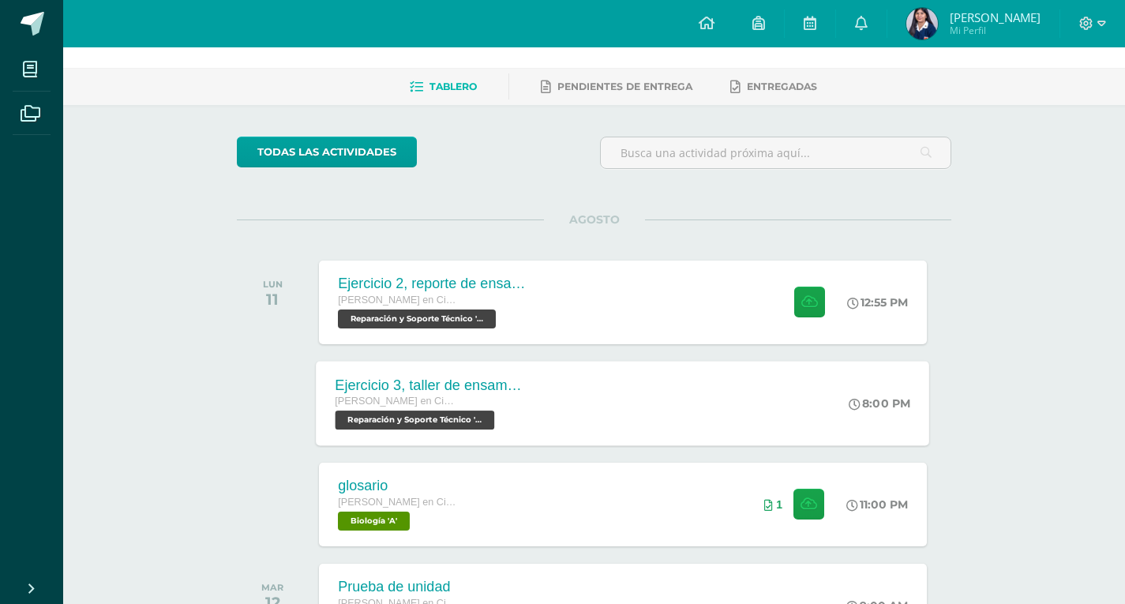
scroll to position [79, 0]
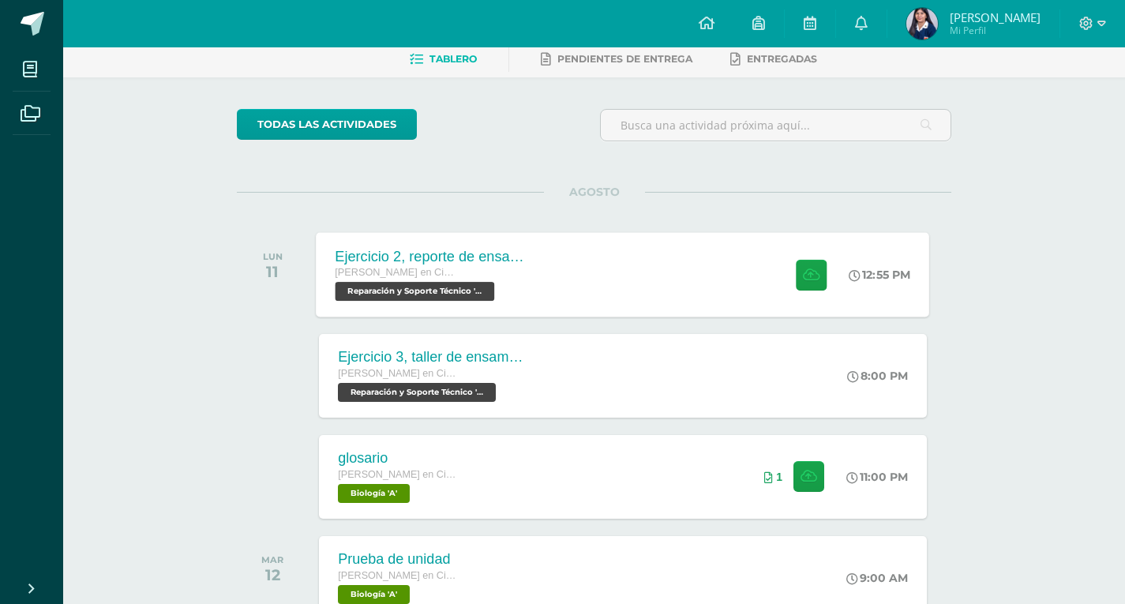
click at [586, 282] on div "Ejercicio 2, reporte de ensamblaje Quinto Quinto Bachillerato en Ciencias y Let…" at bounding box center [622, 274] width 613 height 84
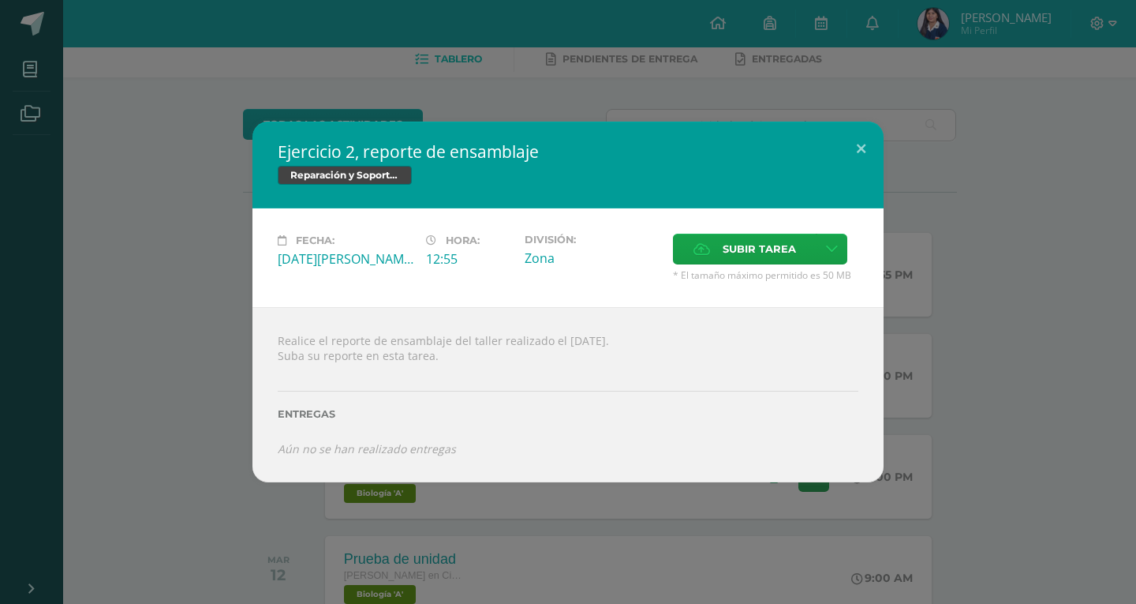
click at [968, 402] on div "Ejercicio 2, reporte de ensamblaje Reparación y Soporte Técnico Fecha: Lunes 11…" at bounding box center [568, 302] width 1124 height 360
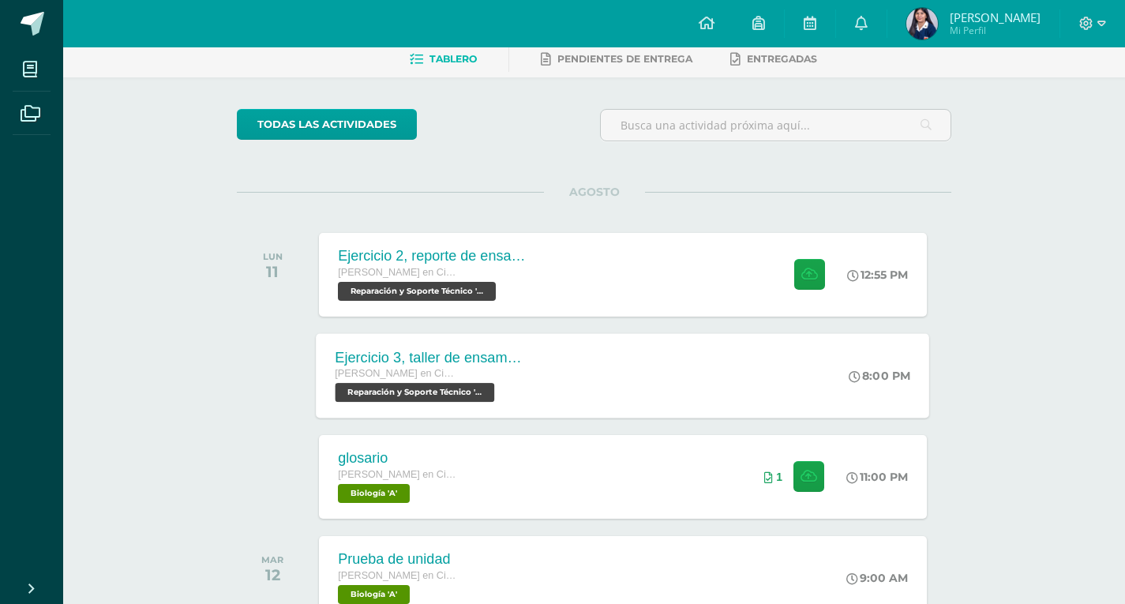
click at [621, 354] on div "Ejercicio 3, taller de ensamblaje Quinto Quinto Bachillerato en Ciencias y Letr…" at bounding box center [622, 375] width 613 height 84
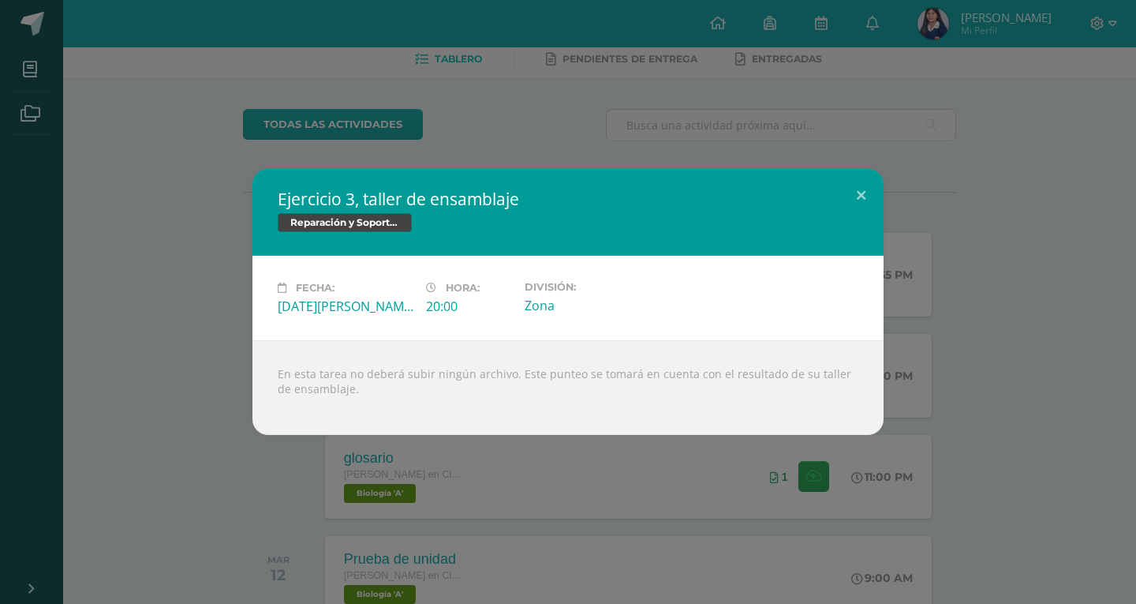
click at [900, 380] on div "Ejercicio 3, taller de ensamblaje Reparación y Soporte Técnico Fecha: Lunes 11 …" at bounding box center [568, 302] width 1124 height 266
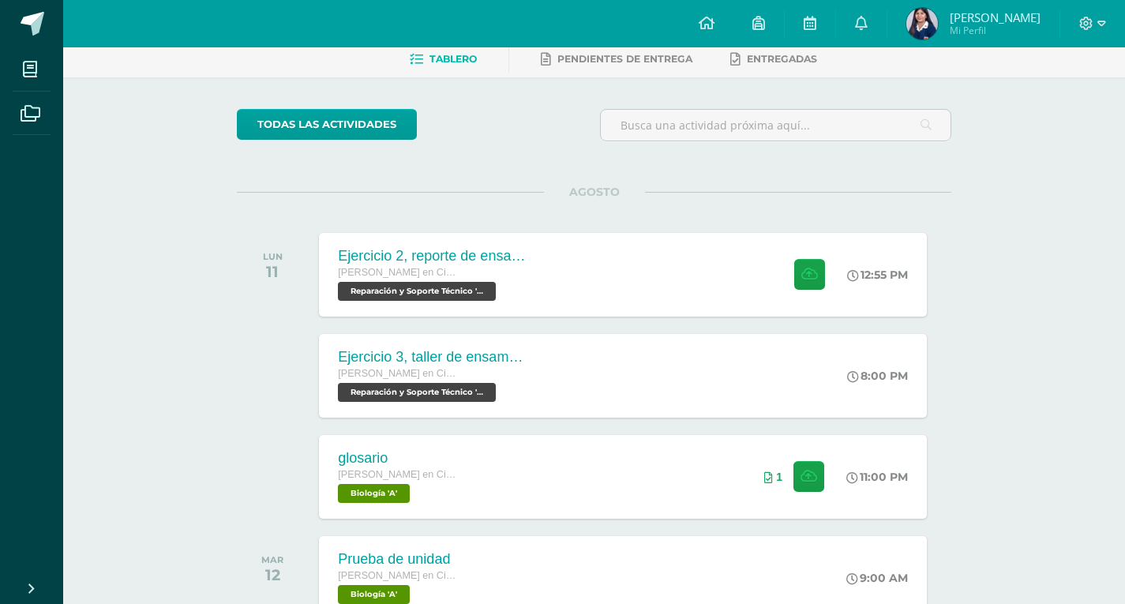
click at [578, 394] on div "Ejercicio 3, taller de ensamblaje Quinto Quinto Bachillerato en Ciencias y Letr…" at bounding box center [622, 376] width 607 height 84
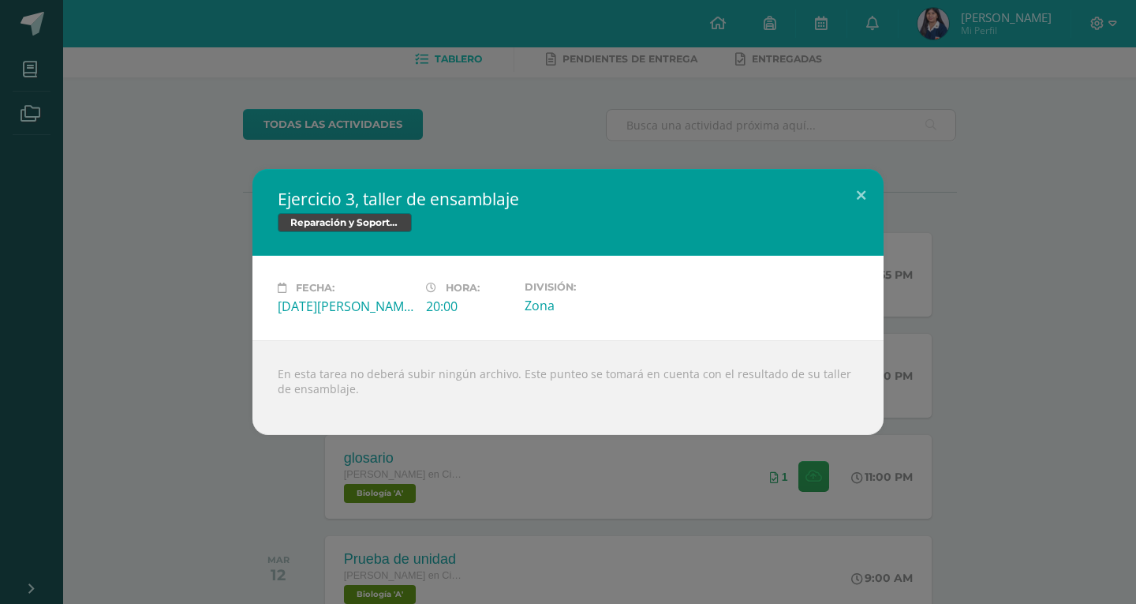
drag, startPoint x: 355, startPoint y: 393, endPoint x: 271, endPoint y: 372, distance: 86.3
click at [271, 372] on div "En esta tarea no deberá subir ningún archivo. Este punteo se tomará en cuenta c…" at bounding box center [568, 387] width 631 height 95
click at [732, 384] on div "En esta tarea no deberá subir ningún archivo. Este punteo se tomará en cuenta c…" at bounding box center [568, 387] width 631 height 95
click at [1011, 381] on div "Ejercicio 3, taller de ensamblaje Reparación y Soporte Técnico Fecha: Lunes 11 …" at bounding box center [568, 302] width 1124 height 266
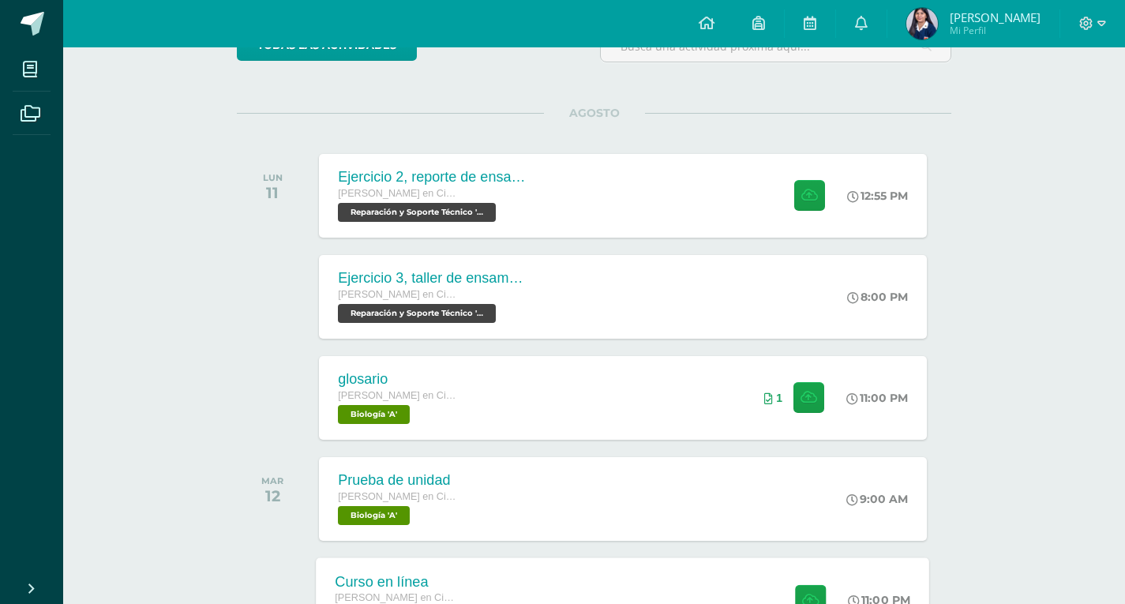
scroll to position [395, 0]
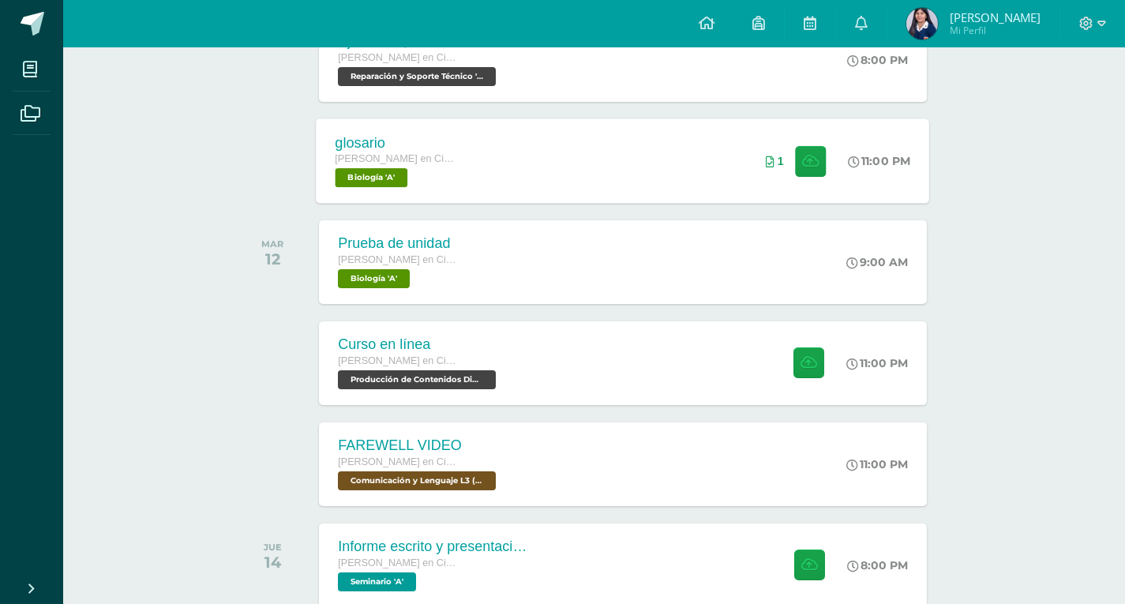
click at [643, 153] on div "glosario Quinto Quinto Bachillerato en Ciencias y Letras con Orientación en Com…" at bounding box center [622, 160] width 613 height 84
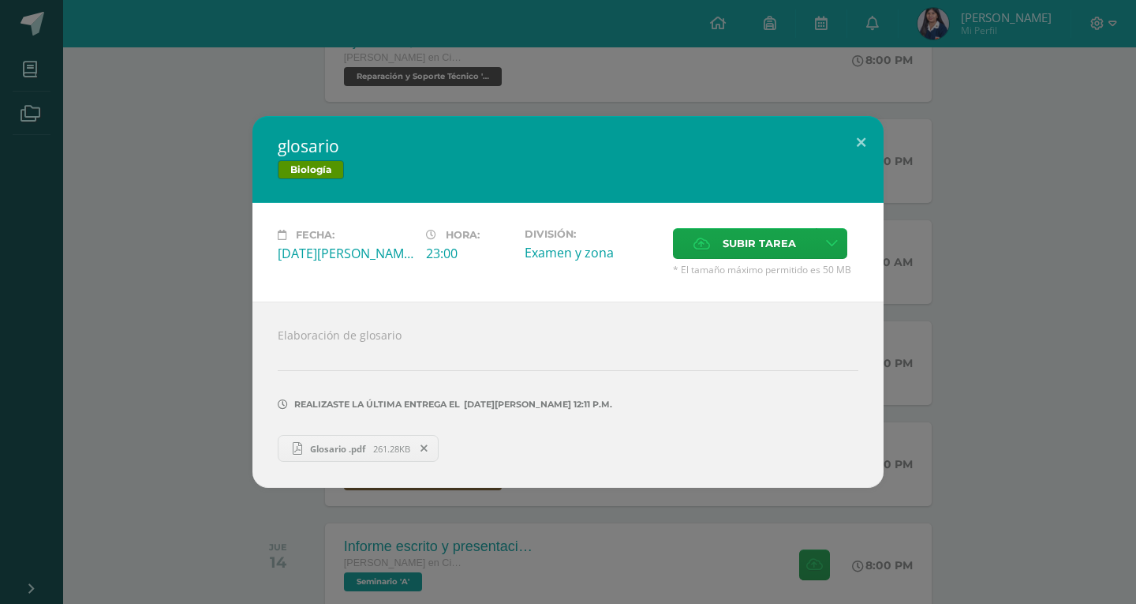
click at [929, 397] on div "glosario Biología Fecha: Lunes 11 de Agosto Hora: 23:00 División: Examen y zona…" at bounding box center [568, 302] width 1124 height 372
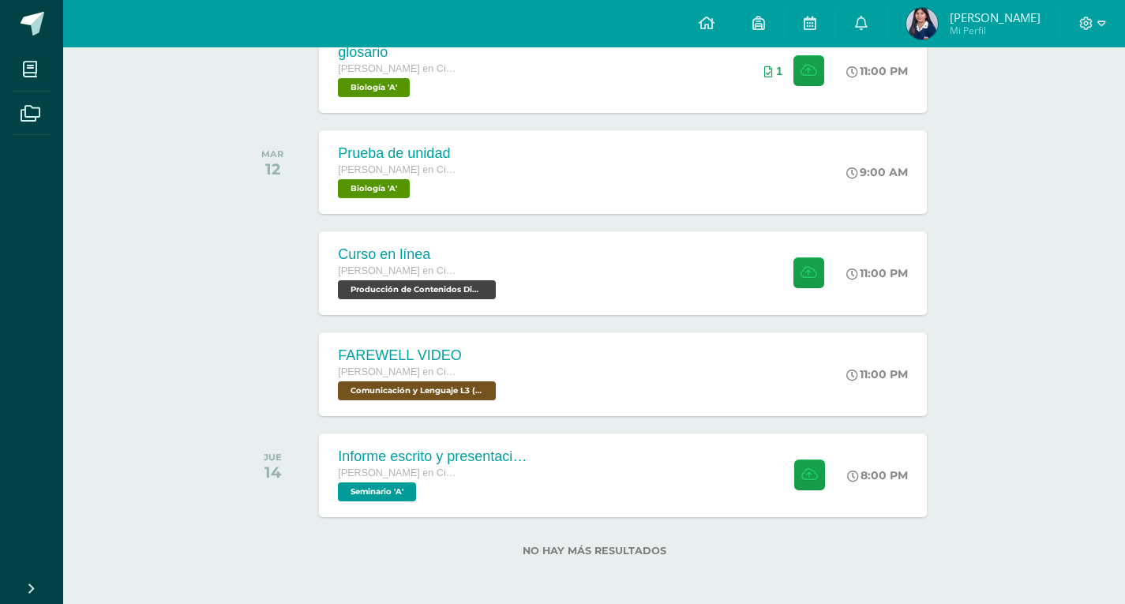
scroll to position [488, 0]
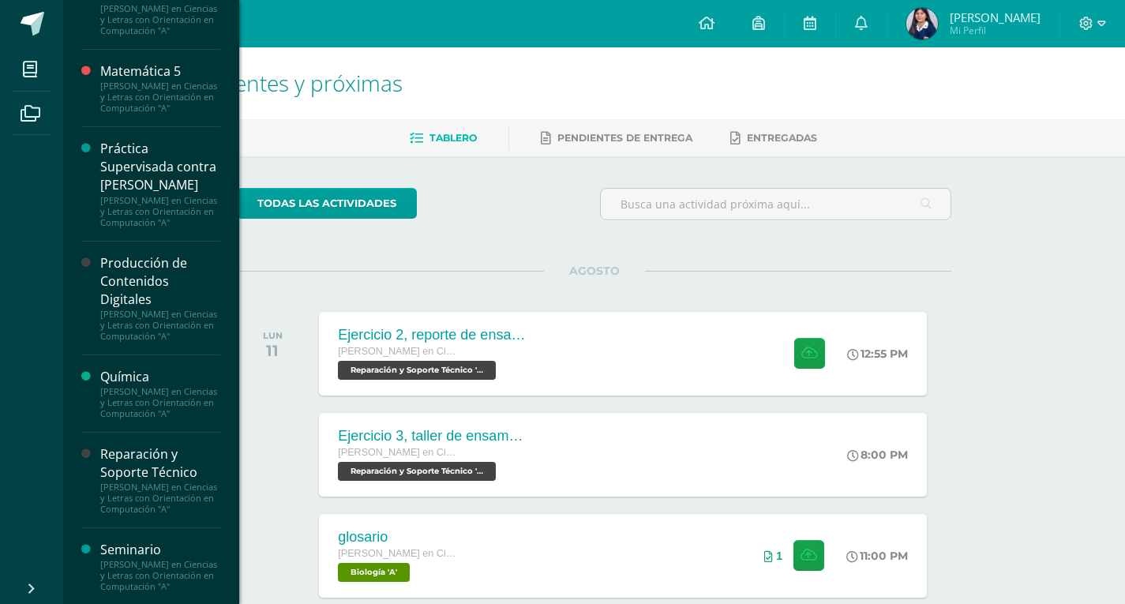
scroll to position [947, 0]
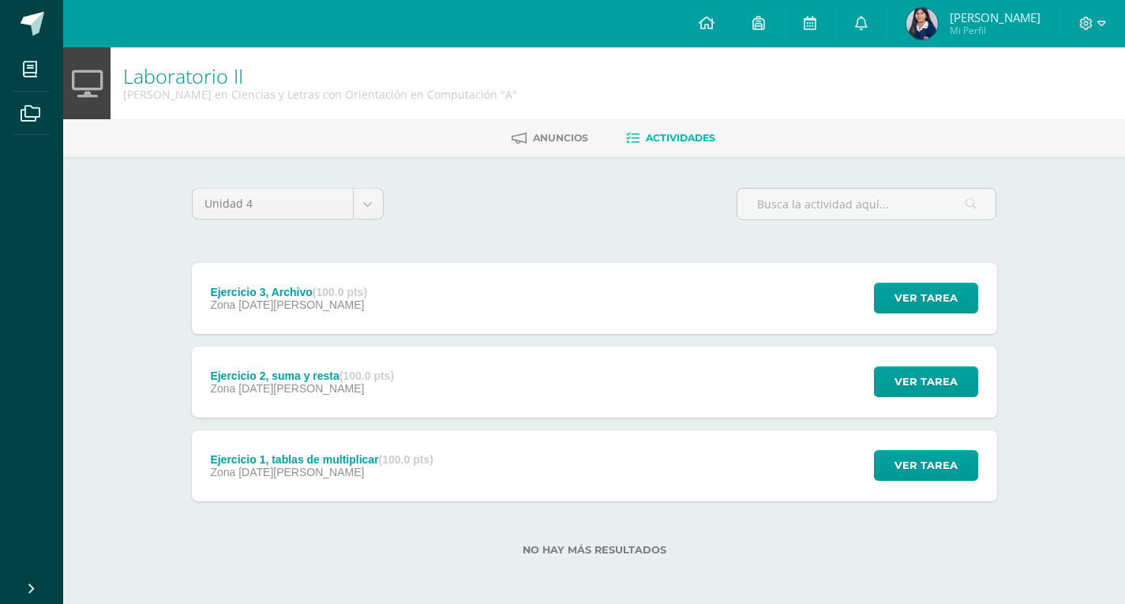
click at [331, 382] on div "Zona [DATE][PERSON_NAME]" at bounding box center [302, 388] width 184 height 13
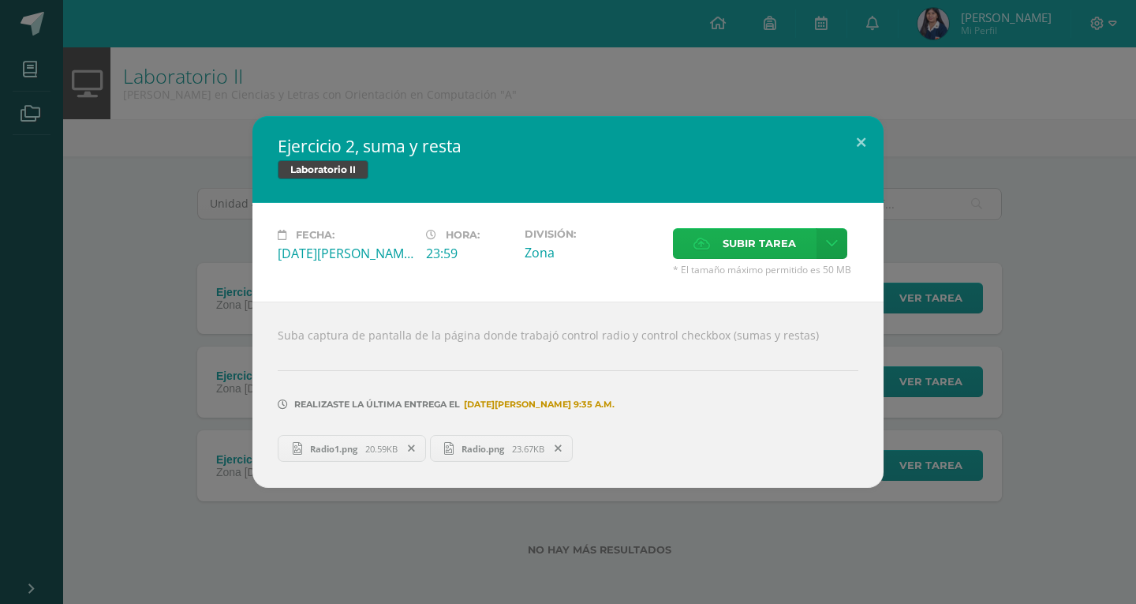
click at [735, 245] on span "Subir tarea" at bounding box center [759, 243] width 73 height 29
click at [0, 0] on input "Subir tarea" at bounding box center [0, 0] width 0 height 0
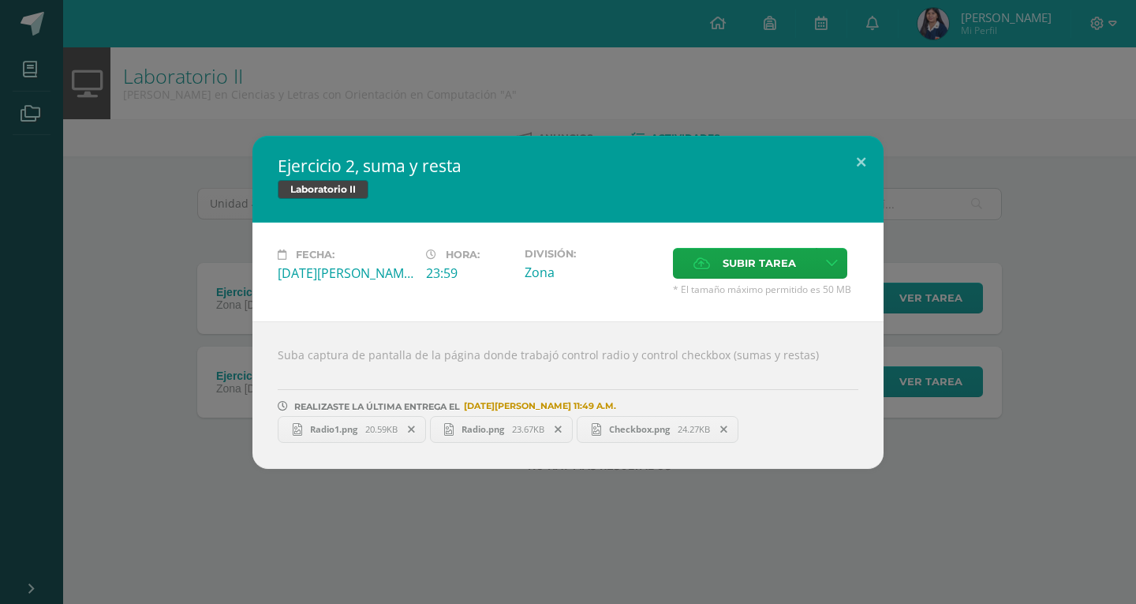
click at [76, 380] on div "Ejercicio 2, suma y resta Laboratorio II Fecha: Miércoles 06 de Agosto Hora: 23…" at bounding box center [568, 302] width 1124 height 333
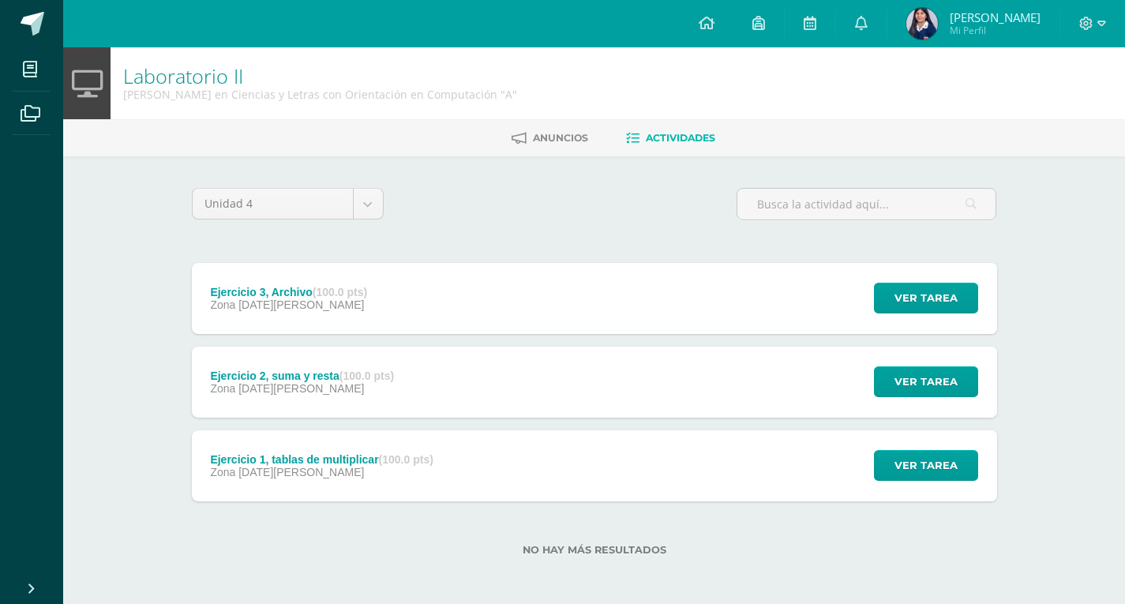
click at [344, 395] on div "Ejercicio 2, suma y resta (100.0 pts) Zona 06 de Agosto" at bounding box center [302, 381] width 221 height 71
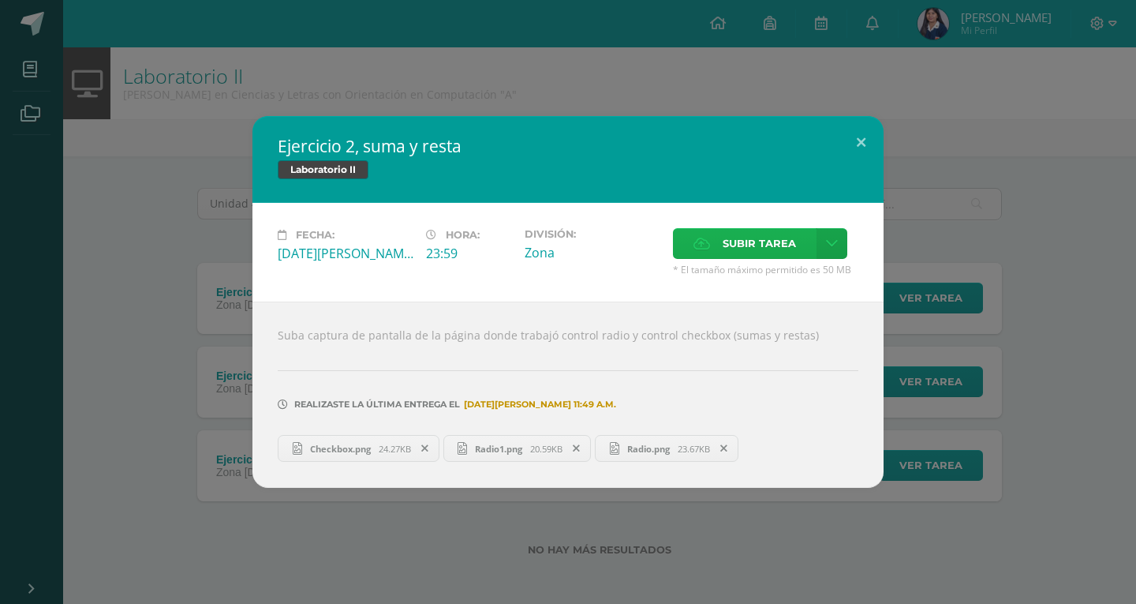
click at [714, 246] on label "Subir tarea" at bounding box center [745, 243] width 144 height 31
click at [0, 0] on input "Subir tarea" at bounding box center [0, 0] width 0 height 0
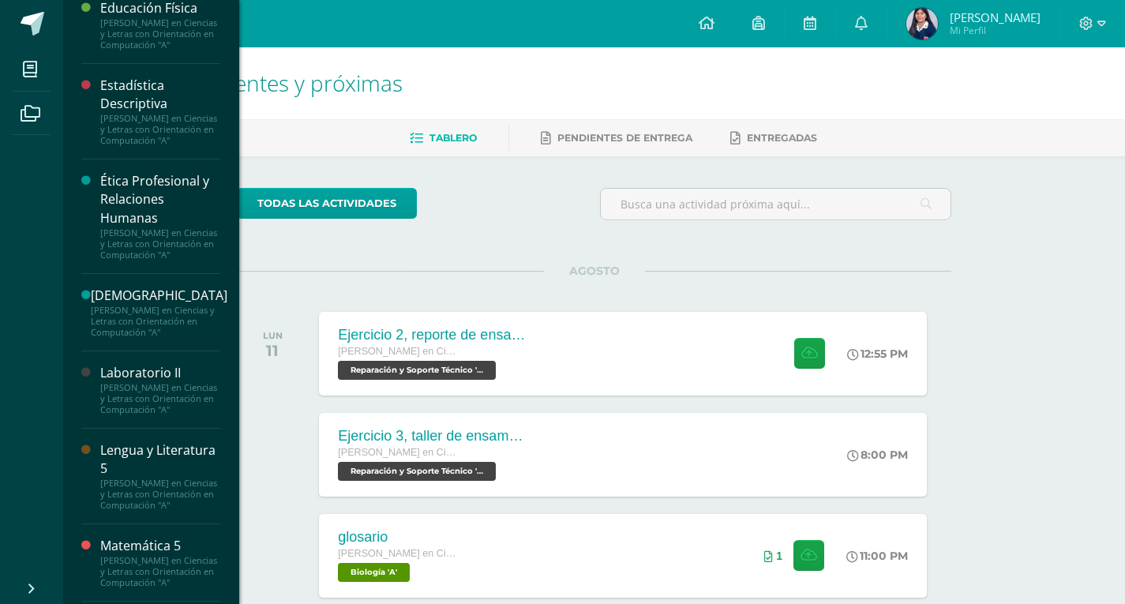
scroll to position [552, 0]
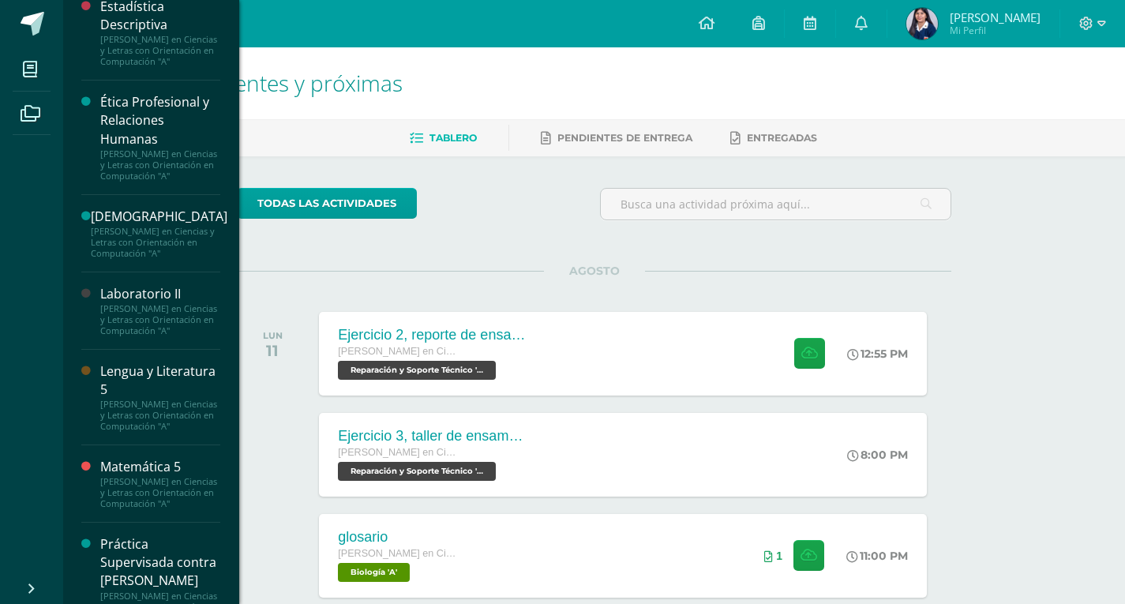
click at [162, 336] on div "[PERSON_NAME] en Ciencias y Letras con Orientación en Computación "A"" at bounding box center [160, 319] width 120 height 33
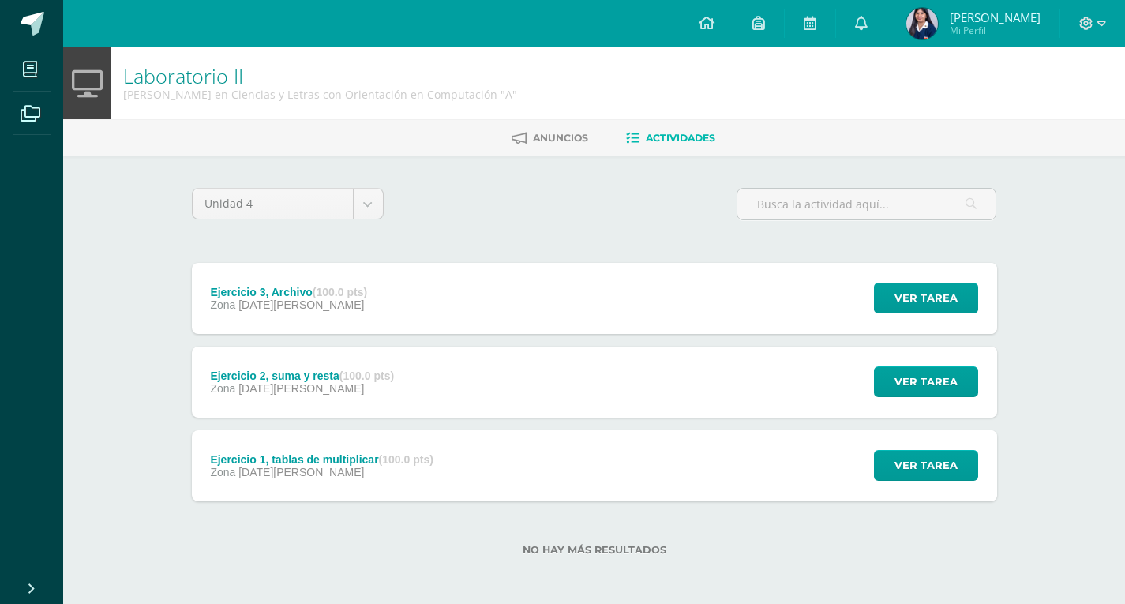
click at [342, 372] on strong "(100.0 pts)" at bounding box center [366, 375] width 54 height 13
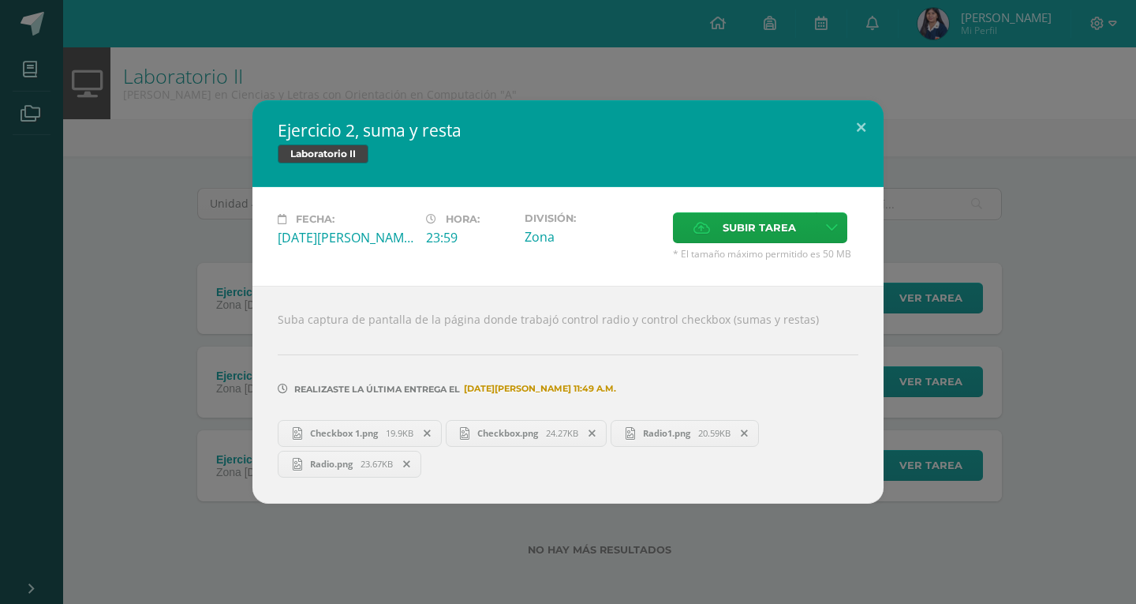
click at [377, 440] on link "Checkbox 1.png 19.9KB" at bounding box center [360, 433] width 164 height 27
click at [132, 253] on div "Ejercicio 2, suma y resta Laboratorio II Fecha: [DATE][PERSON_NAME] Hora: 23:59…" at bounding box center [568, 301] width 1124 height 402
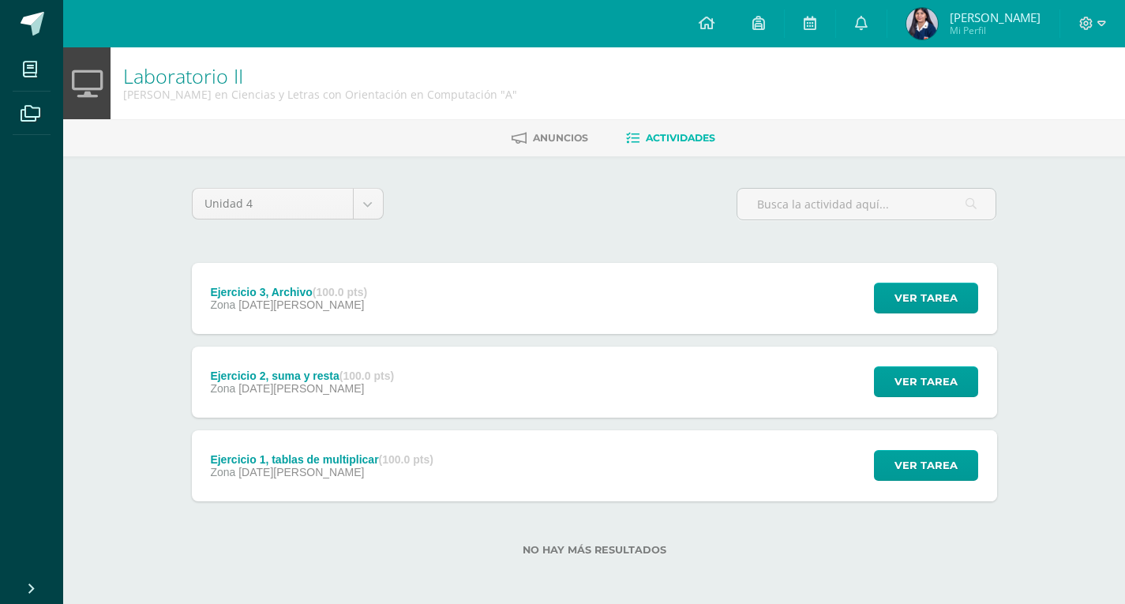
click at [297, 300] on span "[DATE][PERSON_NAME]" at bounding box center [300, 304] width 125 height 13
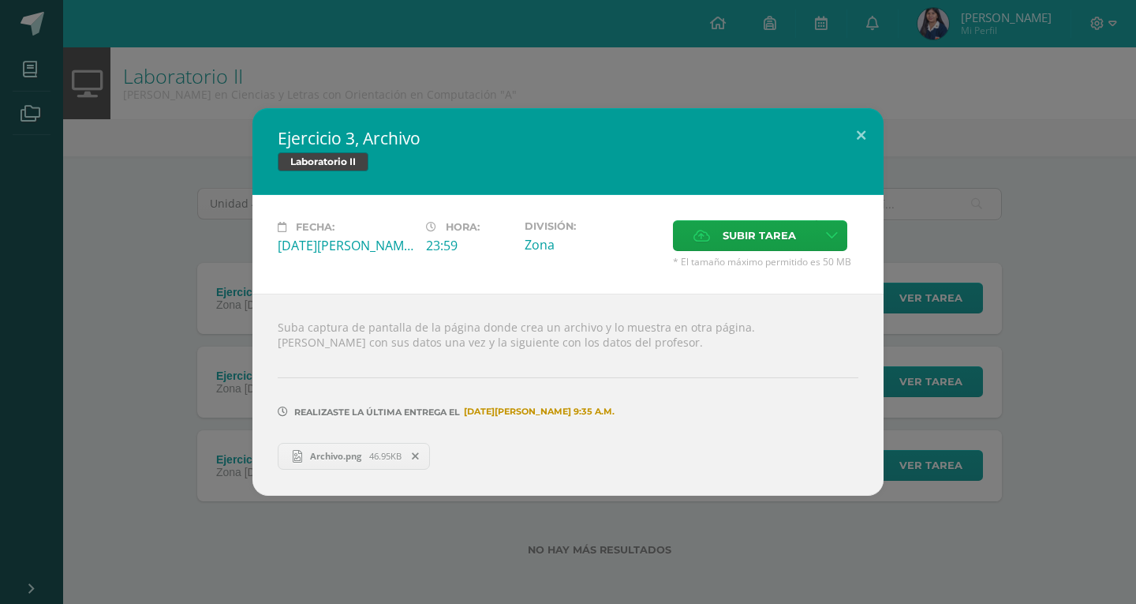
click at [380, 458] on span "46.95KB" at bounding box center [385, 456] width 32 height 12
click at [202, 429] on div "Ejercicio 3, Archivo Laboratorio II Fecha: Miércoles 06 de Agosto Hora: 23:59 D…" at bounding box center [568, 301] width 1124 height 387
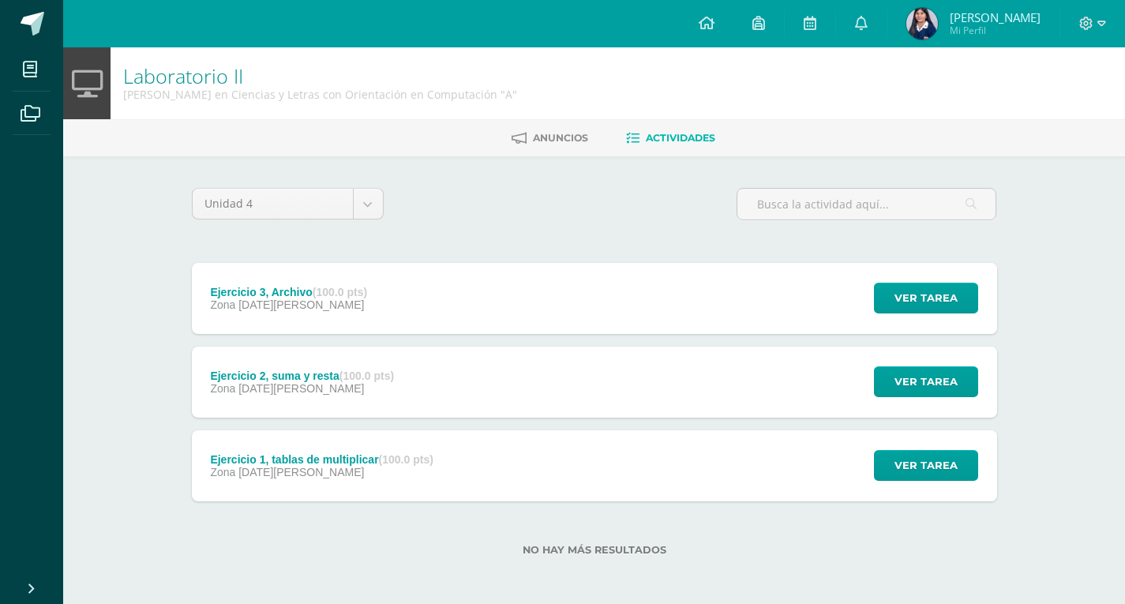
click at [294, 459] on div "Ejercicio 1, tablas de multiplicar (100.0 pts)" at bounding box center [321, 459] width 223 height 13
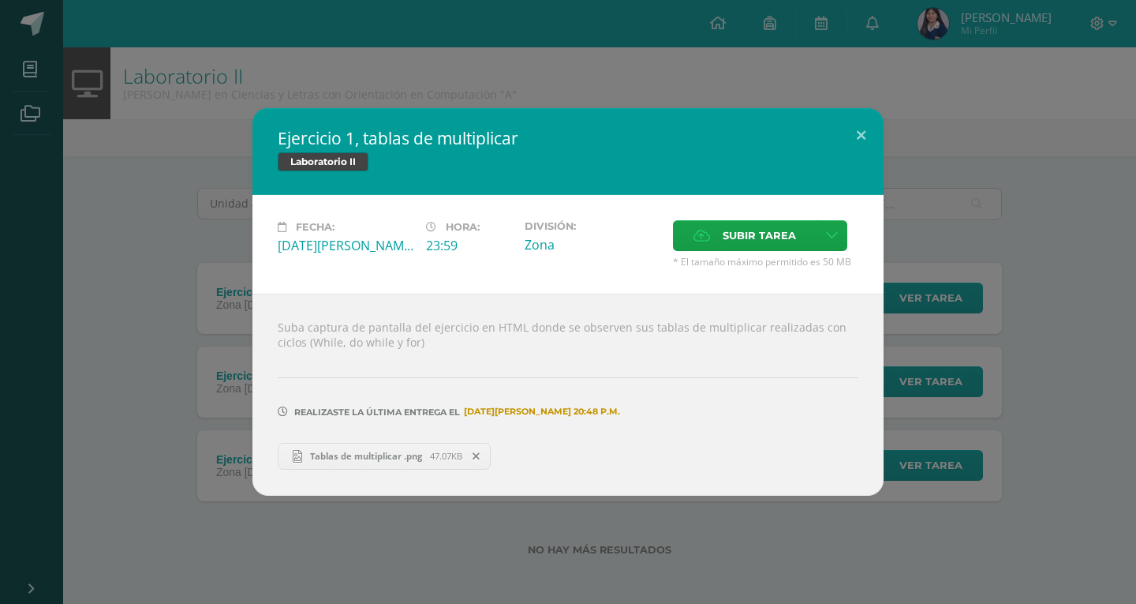
click at [346, 466] on link "Tablas de multiplicar .png 47.07KB" at bounding box center [384, 456] width 213 height 27
drag, startPoint x: 188, startPoint y: 275, endPoint x: 182, endPoint y: 249, distance: 26.6
click at [186, 275] on div "Ejercicio 1, tablas de multiplicar Laboratorio II Fecha: Miércoles 06 de Agosto…" at bounding box center [568, 301] width 1124 height 387
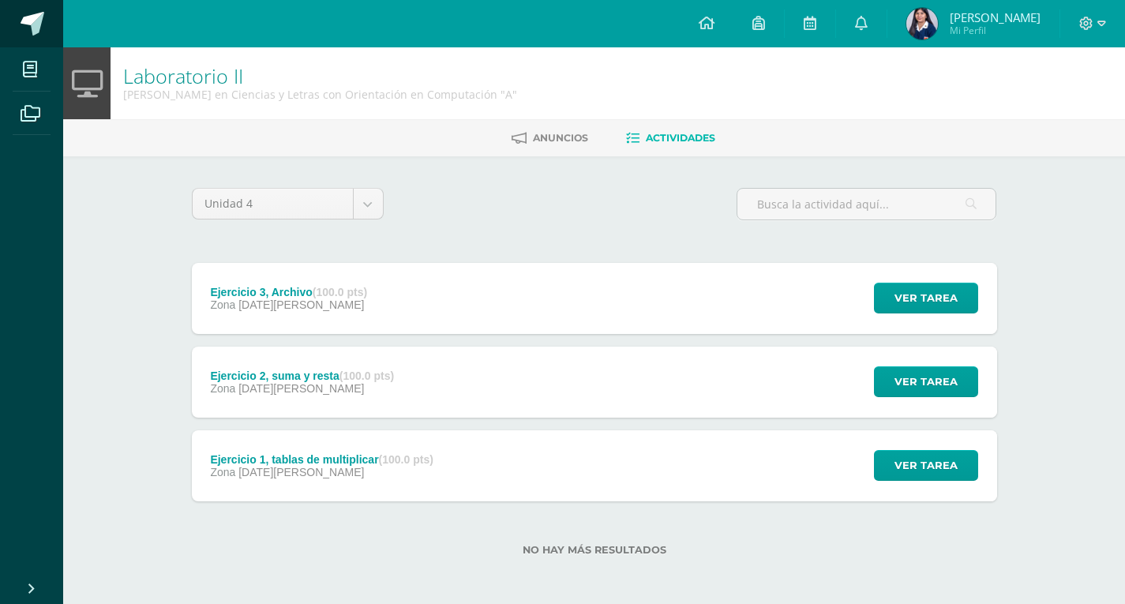
click at [38, 9] on link at bounding box center [31, 23] width 63 height 47
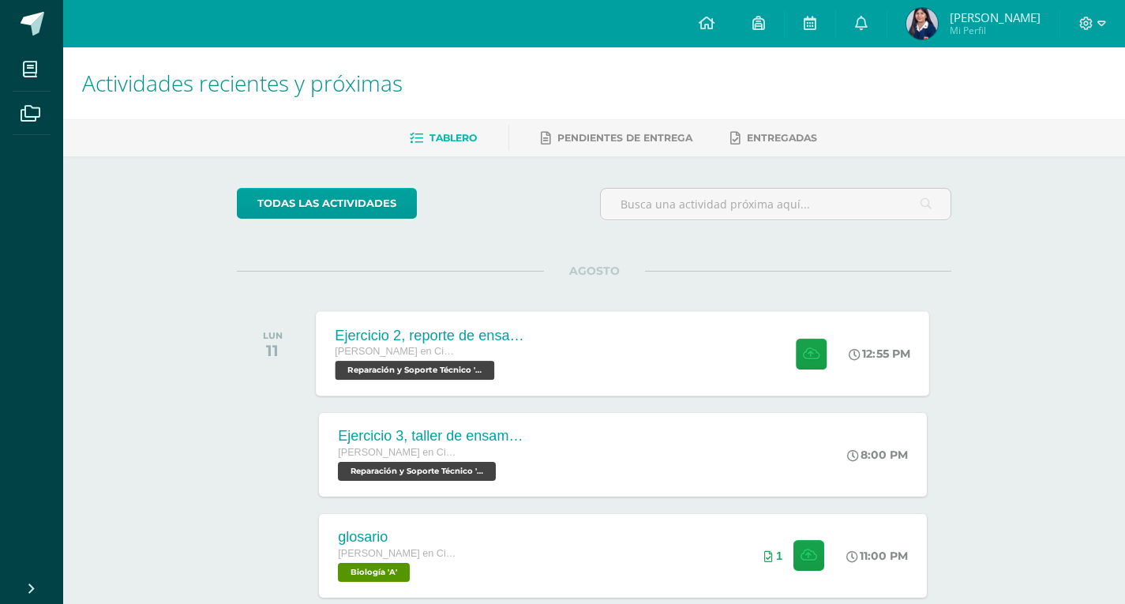
click at [500, 339] on div "Ejercicio 2, reporte de ensamblaje" at bounding box center [430, 335] width 191 height 17
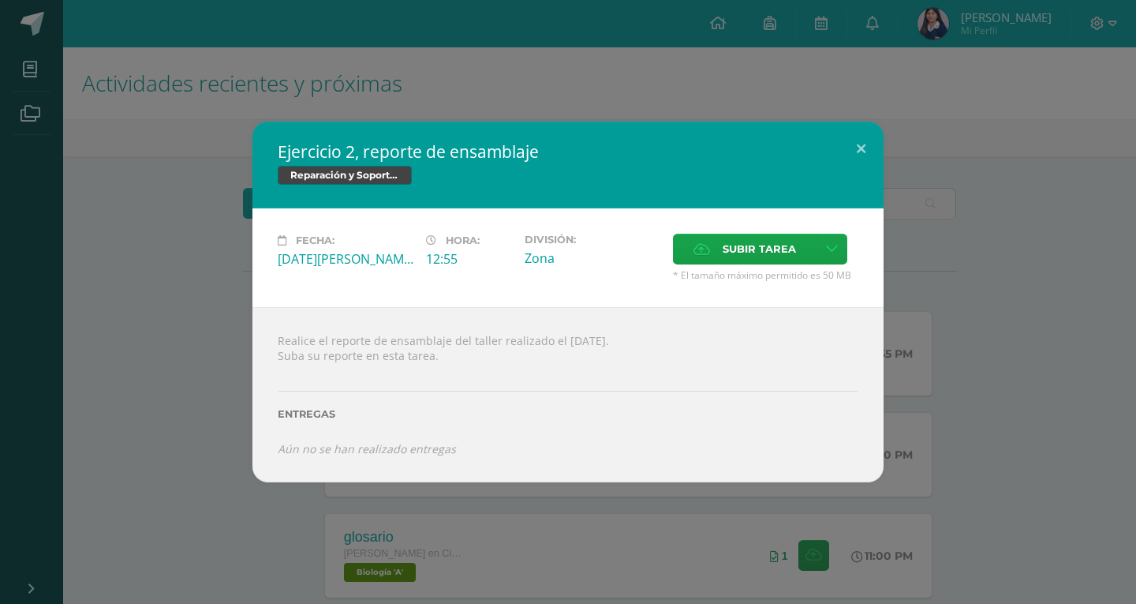
click at [156, 394] on div "Ejercicio 2, reporte de ensamblaje Reparación y Soporte Técnico Fecha: [DATE][P…" at bounding box center [568, 302] width 1124 height 360
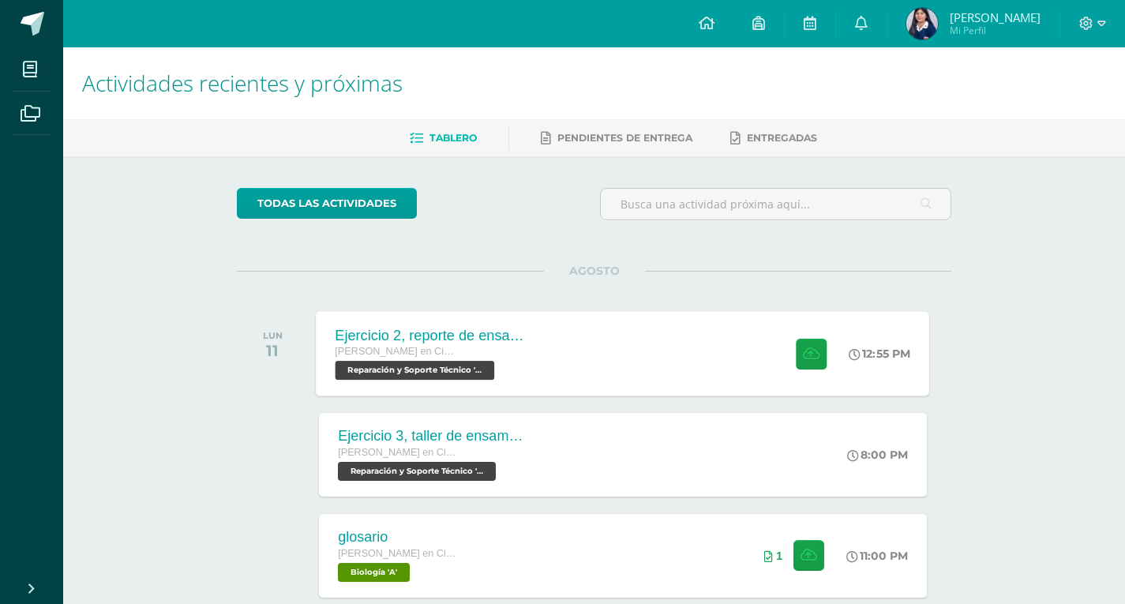
click at [718, 370] on div "Ejercicio 2, reporte de ensamblaje Quinto Quinto Bachillerato en Ciencias y Let…" at bounding box center [622, 353] width 613 height 84
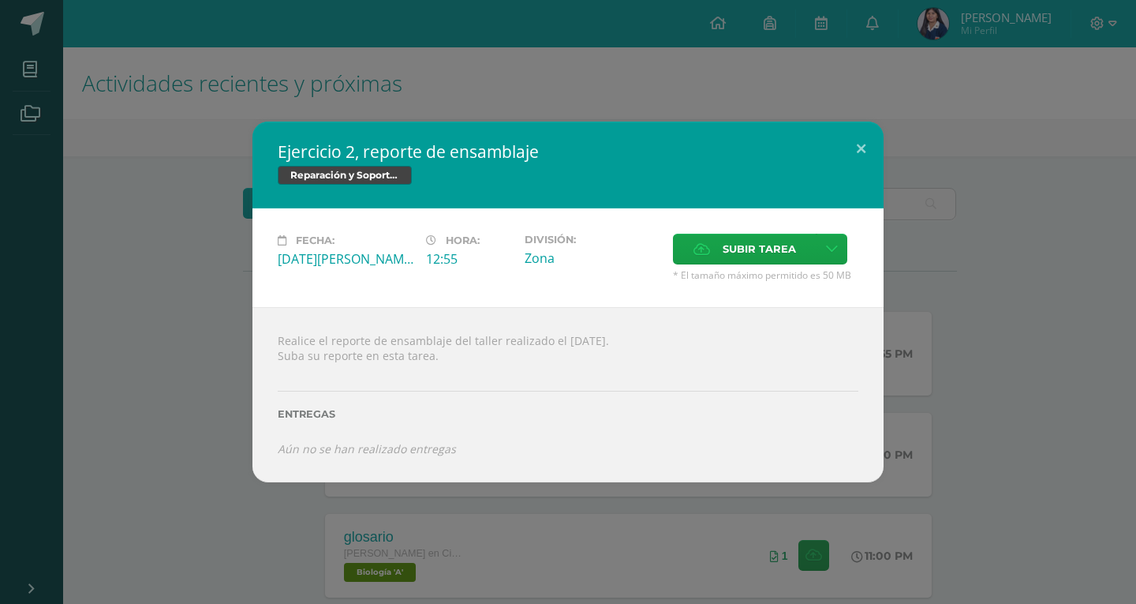
click at [981, 365] on div "Ejercicio 2, reporte de ensamblaje Reparación y Soporte Técnico Fecha: [DATE][P…" at bounding box center [568, 302] width 1124 height 360
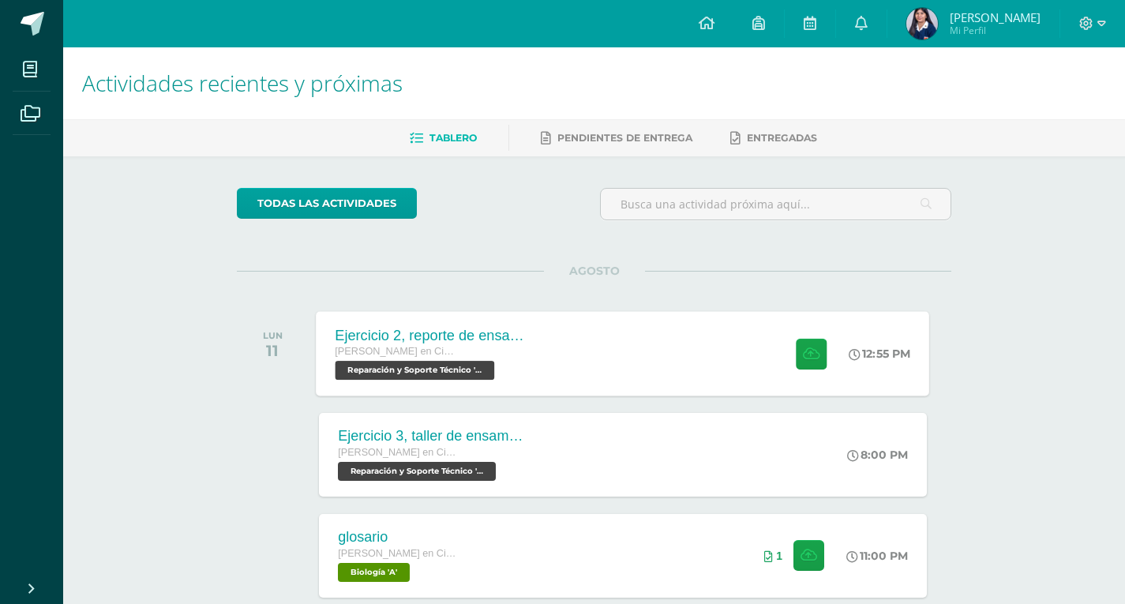
click at [650, 346] on div "Ejercicio 2, reporte de ensamblaje Quinto Quinto Bachillerato en Ciencias y Let…" at bounding box center [622, 353] width 613 height 84
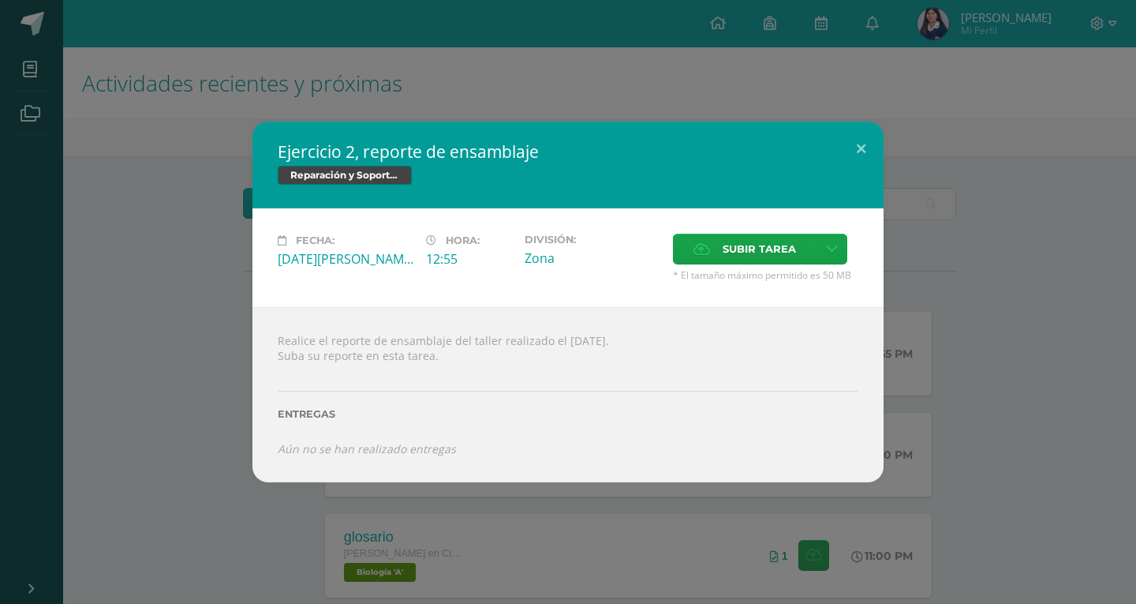
click at [740, 271] on span "* El tamaño máximo permitido es 50 MB" at bounding box center [765, 274] width 185 height 13
click at [746, 249] on span "Subir tarea" at bounding box center [759, 248] width 73 height 29
click at [0, 0] on input "Subir tarea" at bounding box center [0, 0] width 0 height 0
click at [720, 264] on label "Subir tarea" at bounding box center [745, 249] width 144 height 31
click at [0, 0] on input "Subir tarea" at bounding box center [0, 0] width 0 height 0
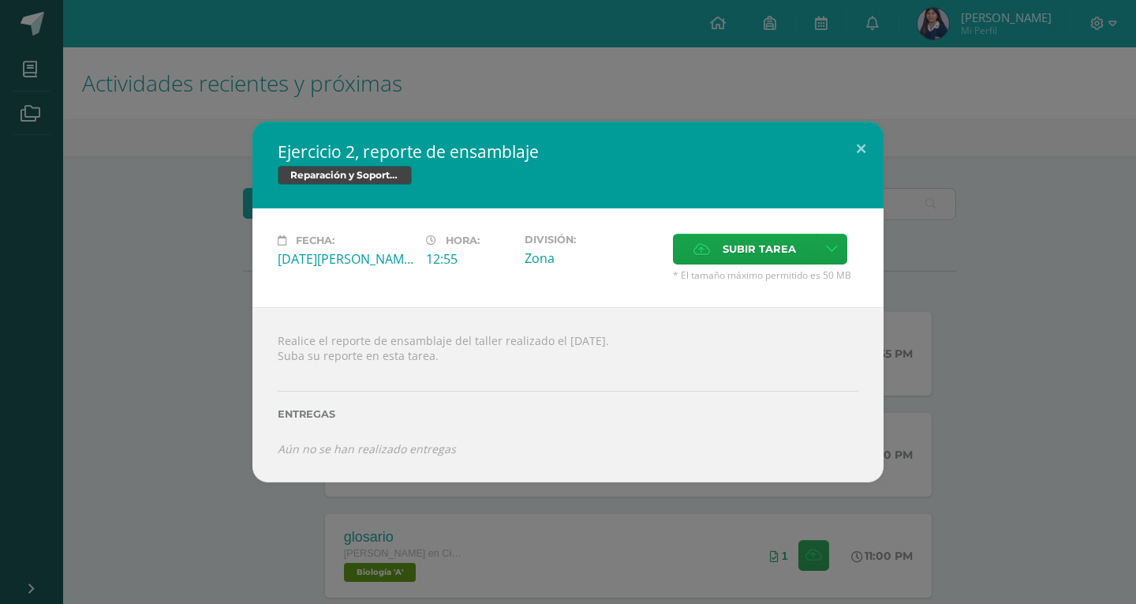
click at [742, 266] on div "Subir tarea" at bounding box center [765, 251] width 185 height 35
click at [756, 256] on span "Subir tarea" at bounding box center [759, 248] width 73 height 29
click at [0, 0] on input "Subir tarea" at bounding box center [0, 0] width 0 height 0
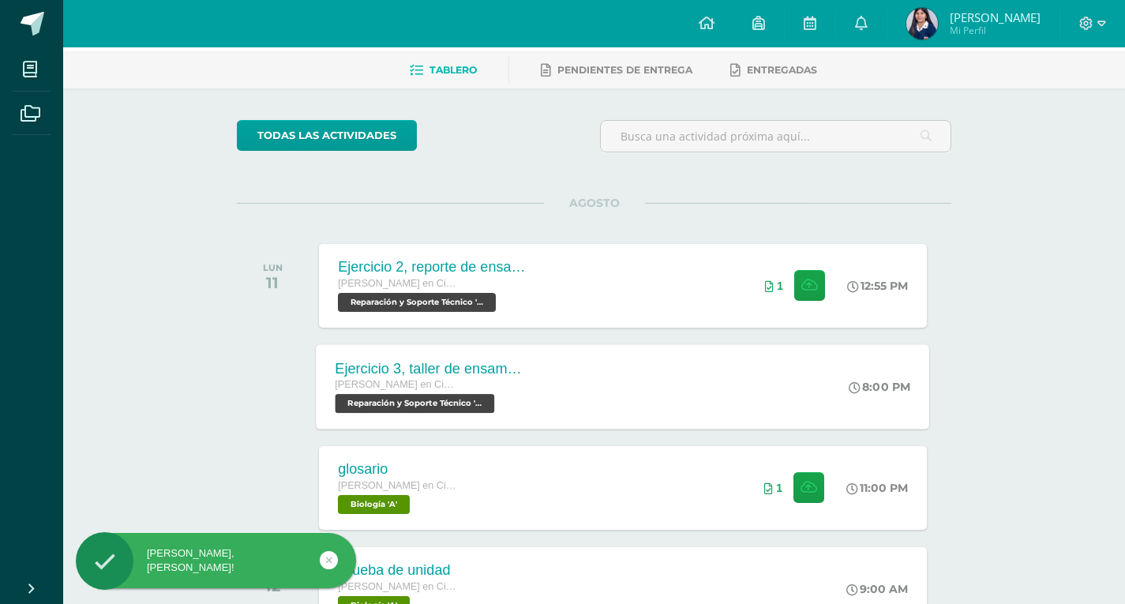
scroll to position [158, 0]
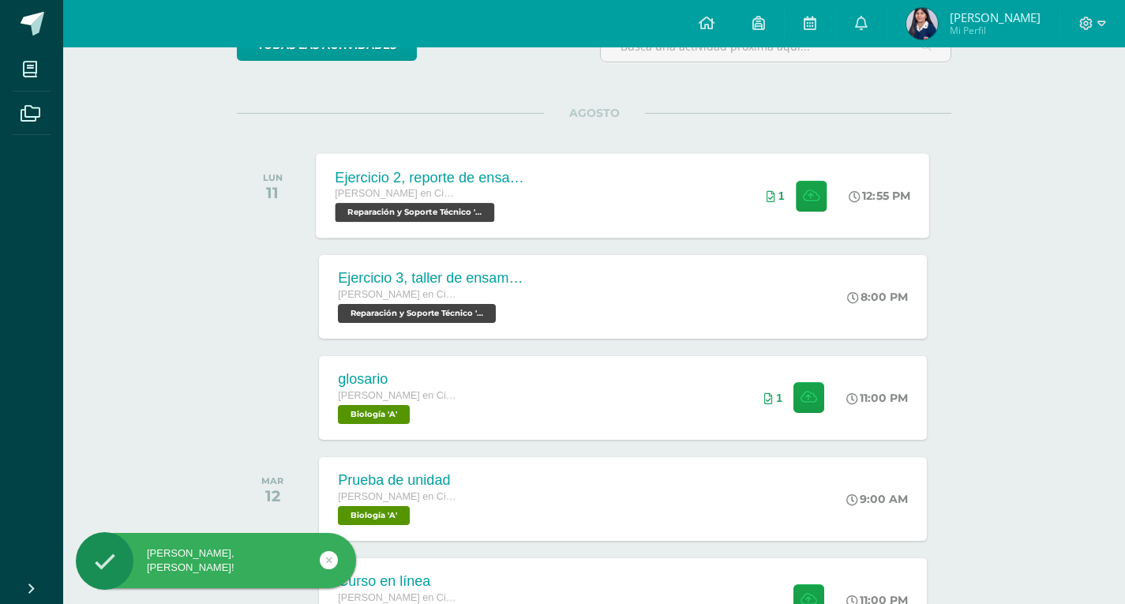
click at [606, 177] on div "Ejercicio 2, reporte de ensamblaje [PERSON_NAME] en Ciencias y Letras con Orien…" at bounding box center [622, 195] width 613 height 84
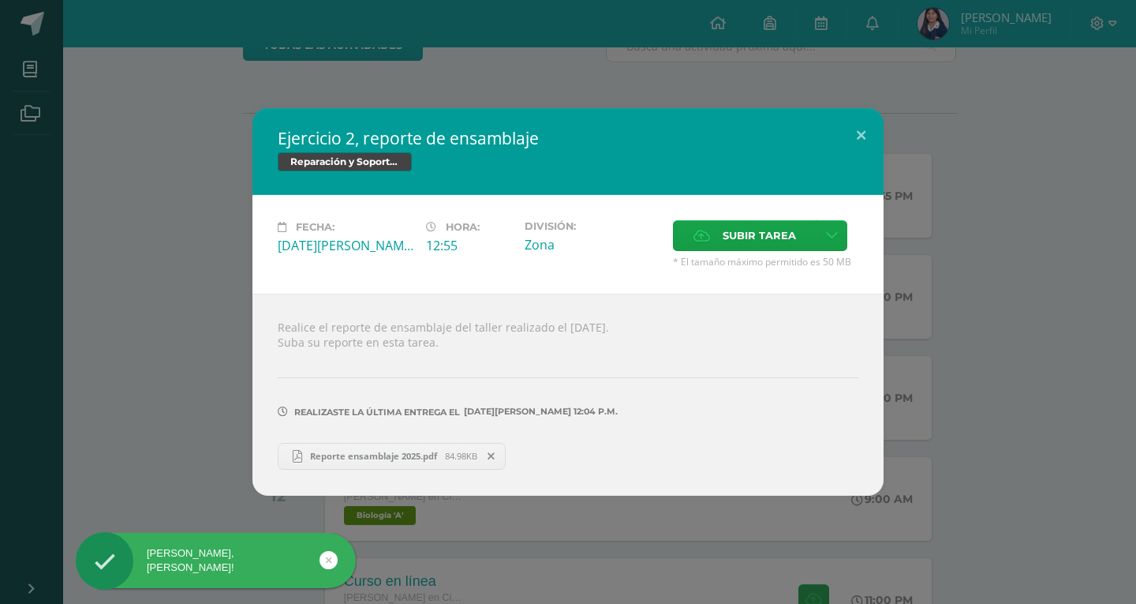
click at [385, 461] on span "Reporte ensamblaje 2025.pdf" at bounding box center [373, 456] width 143 height 12
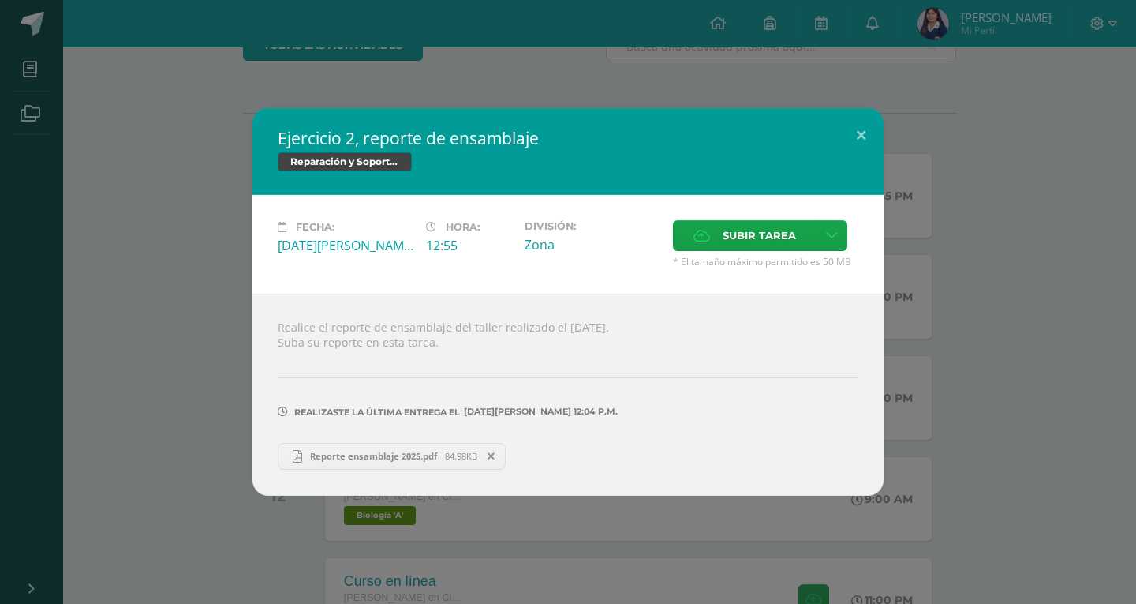
click at [189, 462] on div "Ejercicio 2, reporte de ensamblaje Reparación y Soporte Técnico Fecha: [DATE][P…" at bounding box center [568, 301] width 1124 height 387
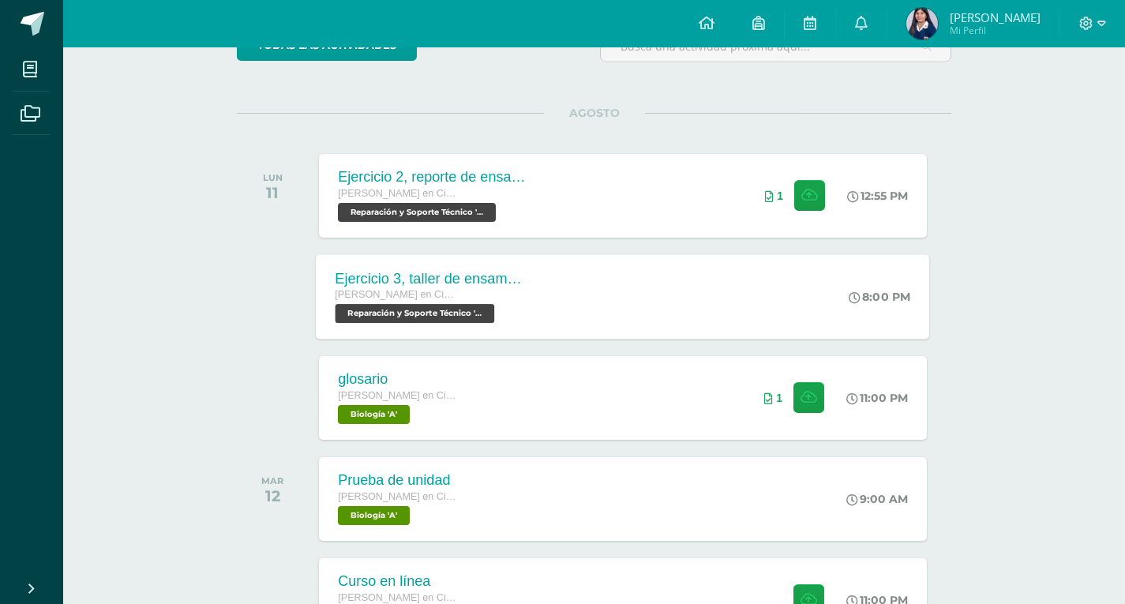
click at [553, 303] on div "Ejercicio 3, taller de ensamblaje Quinto Quinto Bachillerato en Ciencias y Letr…" at bounding box center [622, 296] width 613 height 84
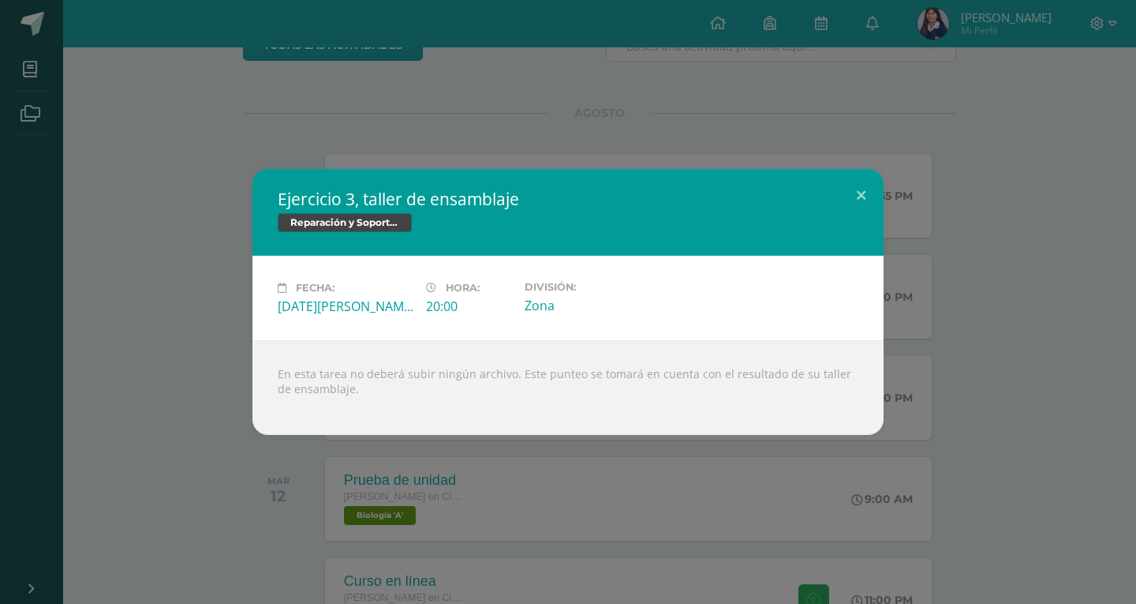
click at [966, 409] on div "Ejercicio 3, taller de ensamblaje Reparación y Soporte Técnico Fecha: Lunes 11 …" at bounding box center [568, 302] width 1124 height 266
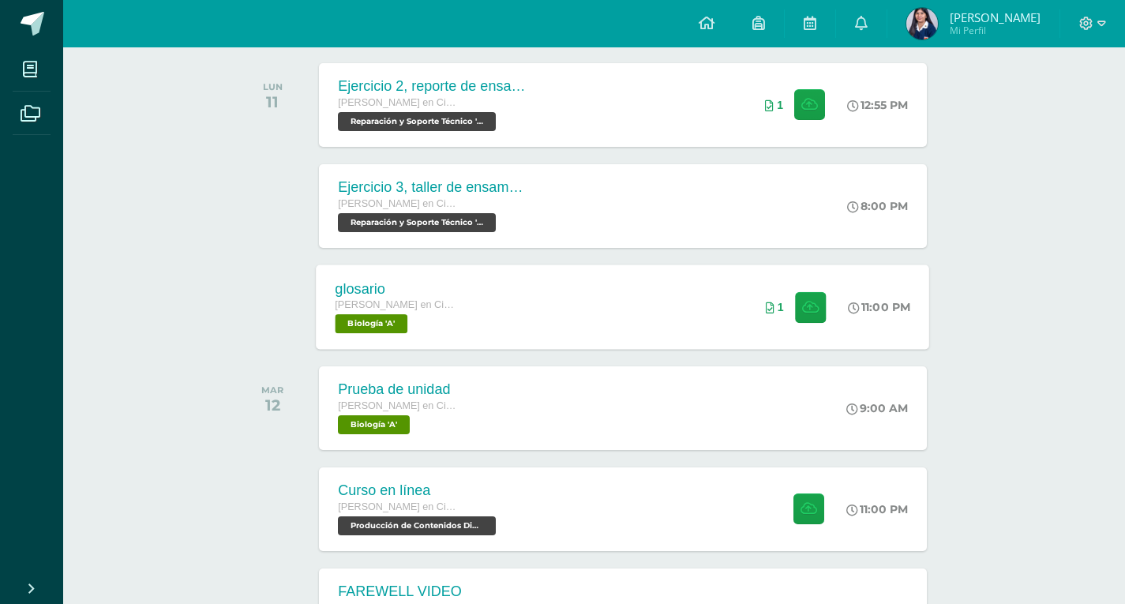
scroll to position [395, 0]
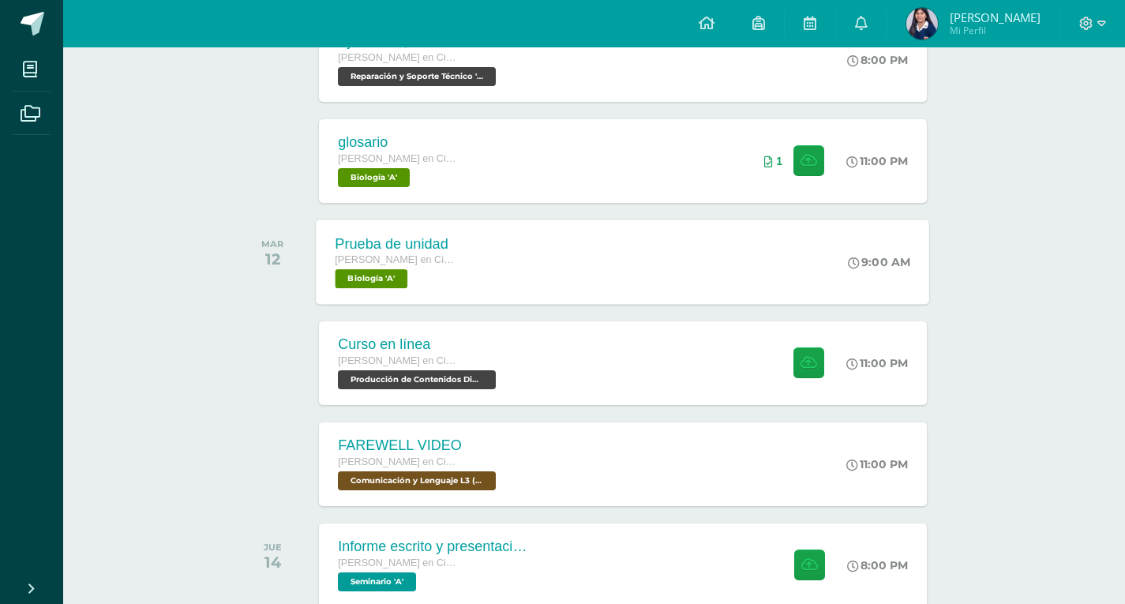
click at [447, 253] on div "[PERSON_NAME] en Ciencias y Letras con Orientación en Computación" at bounding box center [395, 260] width 120 height 17
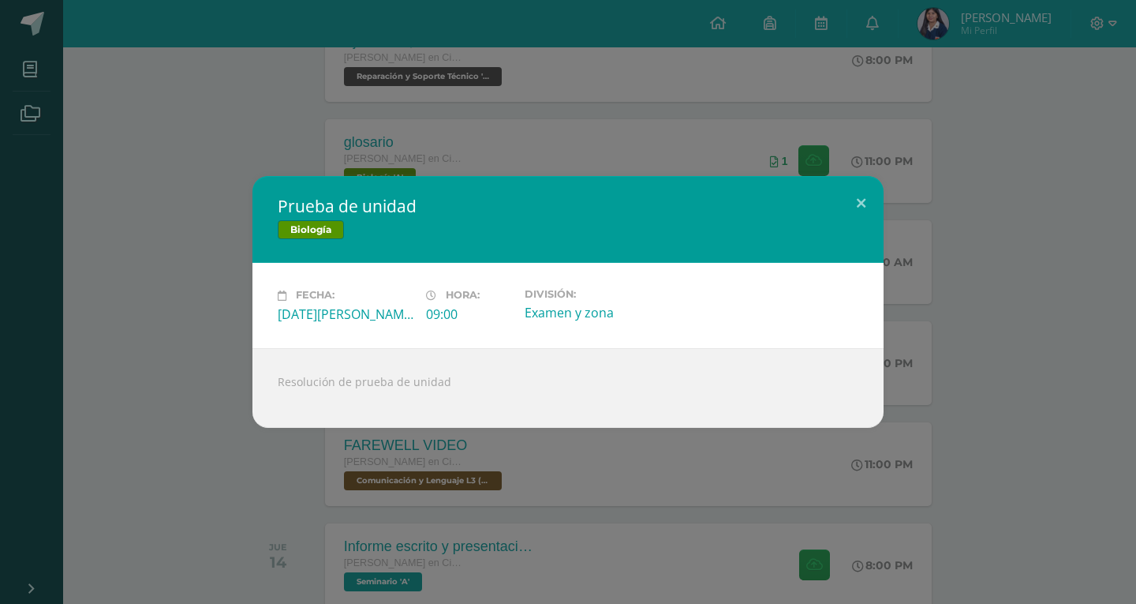
click at [989, 454] on div "Prueba de unidad Biología Fecha: Martes 12 de Agosto Hora: 09:00 División: Exam…" at bounding box center [568, 302] width 1136 height 604
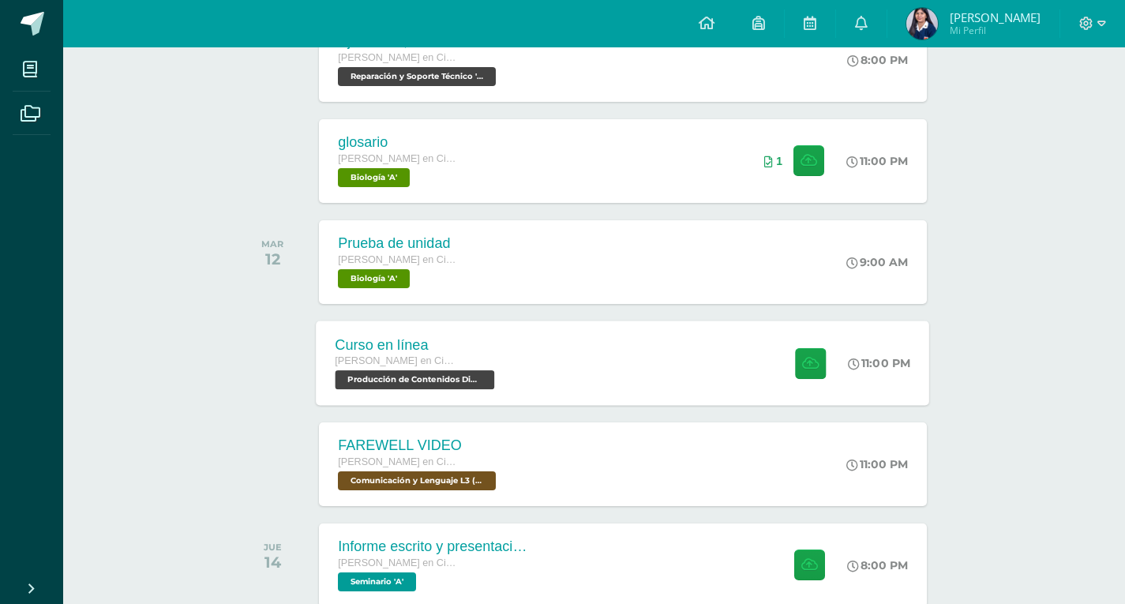
click at [560, 349] on div "Curso en línea Quinto Quinto Bachillerato en Ciencias y Letras con Orientación …" at bounding box center [622, 362] width 613 height 84
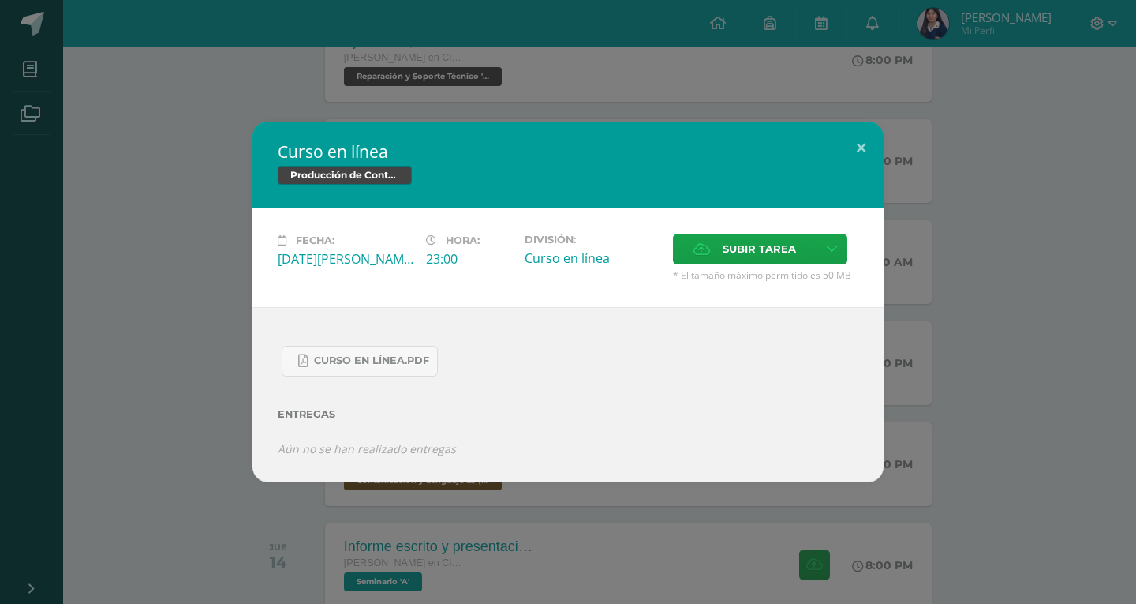
click at [1070, 417] on div "Curso en línea Producción de Contenidos Digitales Fecha: Martes 12 de Agosto Ho…" at bounding box center [568, 302] width 1124 height 361
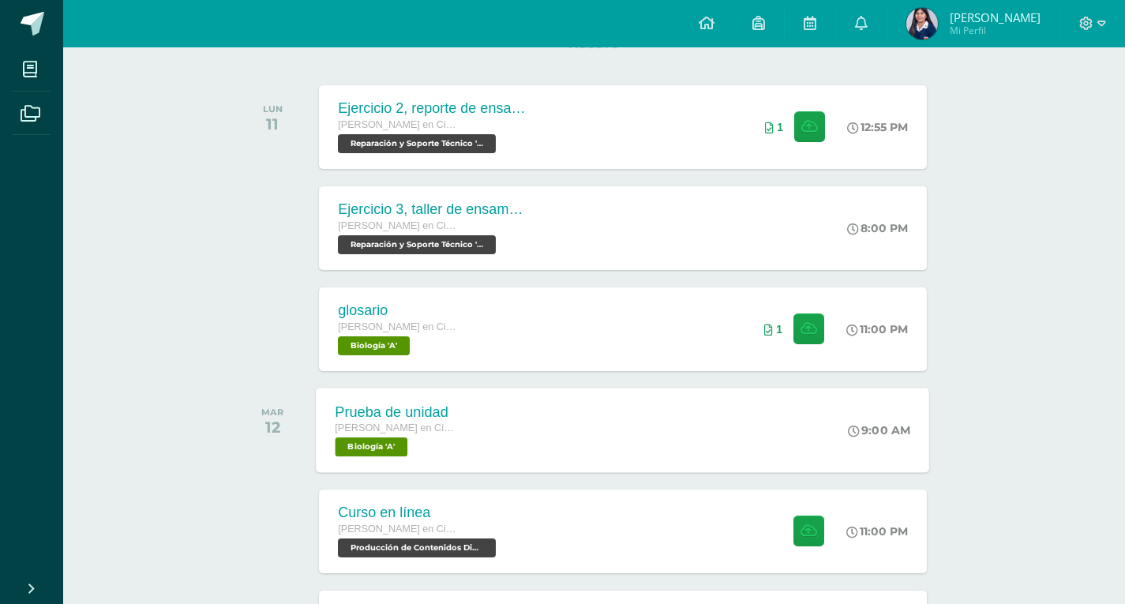
scroll to position [0, 0]
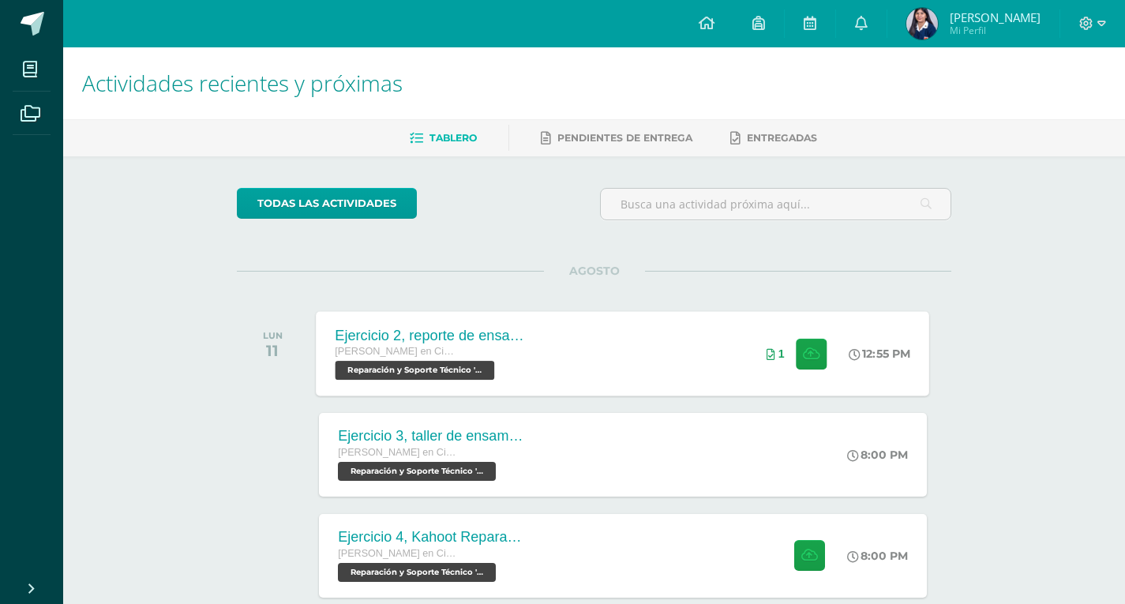
click at [558, 372] on div "Ejercicio 2, reporte de ensamblaje [PERSON_NAME] en Ciencias y Letras con Orien…" at bounding box center [622, 353] width 613 height 84
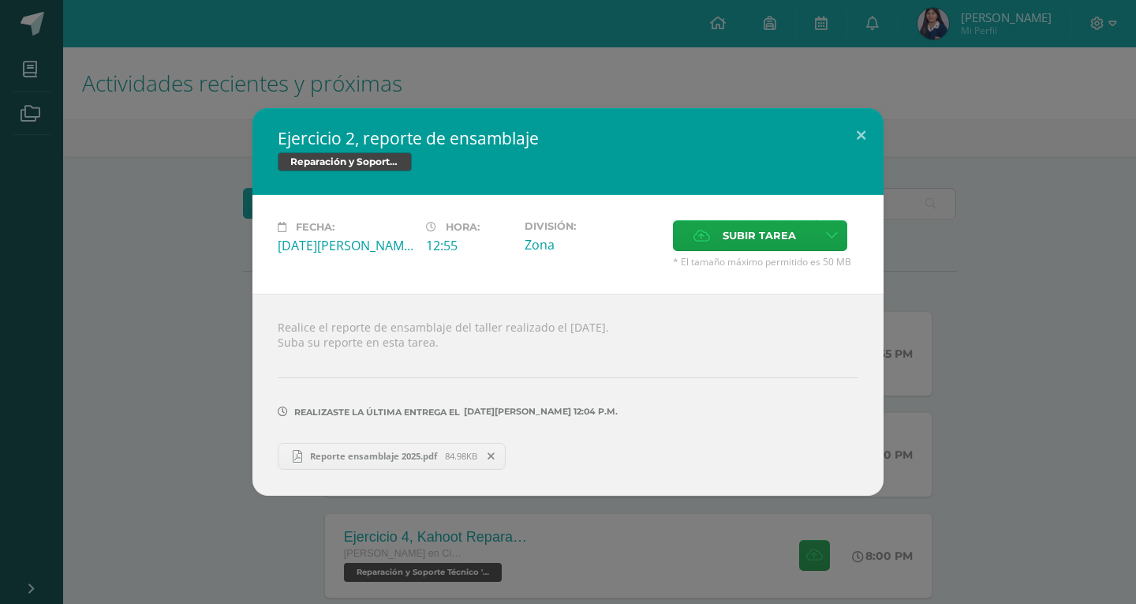
click at [368, 330] on div "Realice el reporte de ensamblaje del taller realizado el lunes 04/08. Suba su r…" at bounding box center [568, 394] width 631 height 201
click at [373, 346] on div "Realice el reporte de ensamblaje del taller realizado el lunes 04/08. Suba su r…" at bounding box center [568, 394] width 631 height 201
click at [934, 377] on div "Ejercicio 2, reporte de ensamblaje Reparación y Soporte Técnico Fecha: Lunes 11…" at bounding box center [568, 301] width 1124 height 387
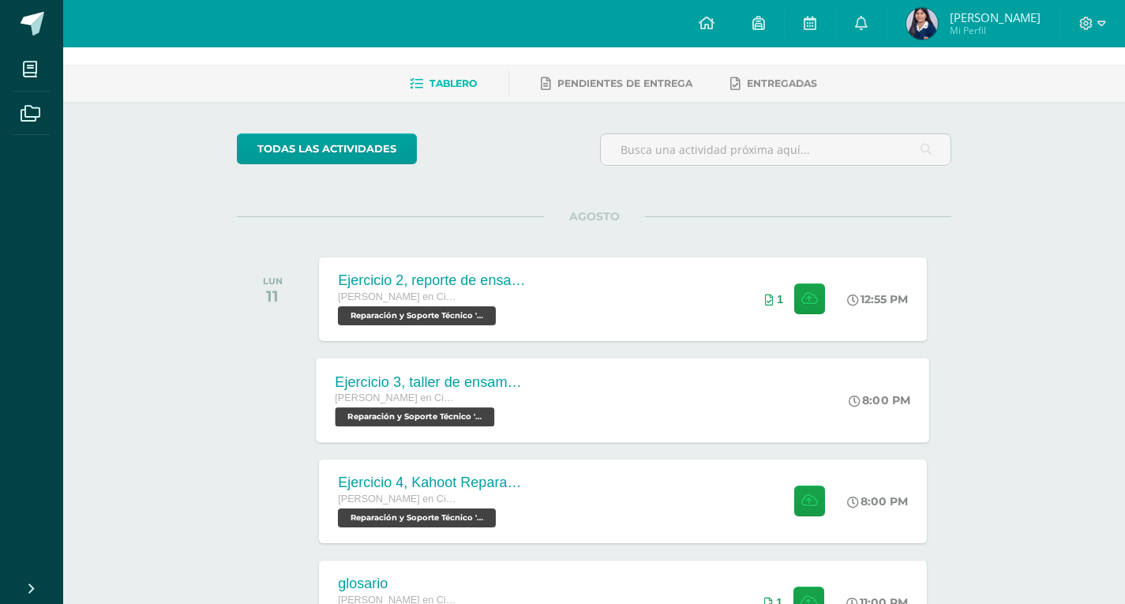
scroll to position [79, 0]
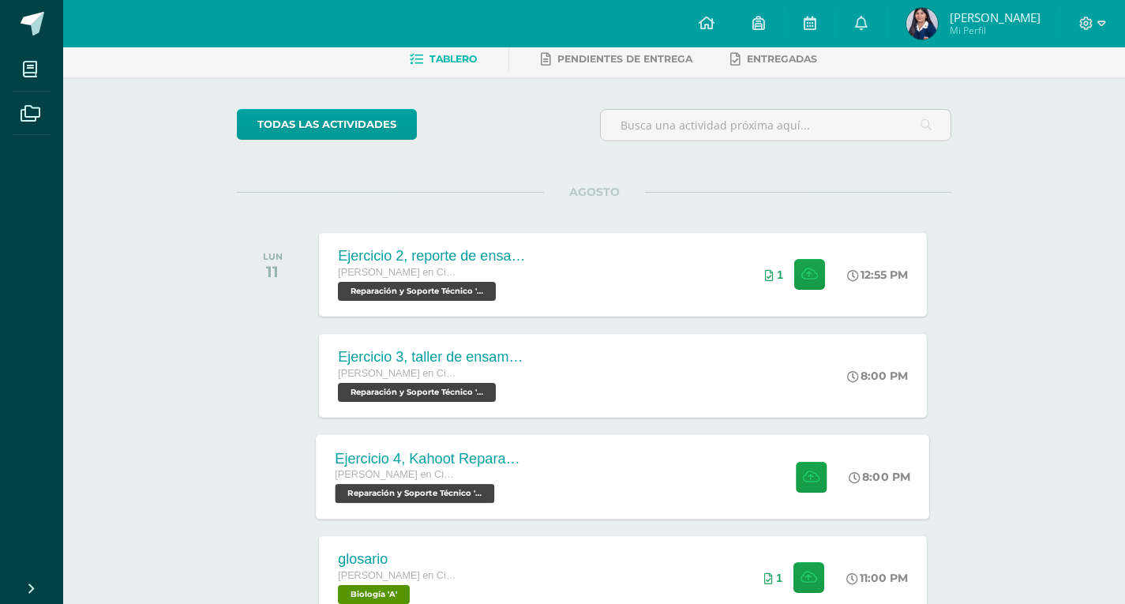
click at [575, 454] on div "Ejercicio 4, Kahoot Reparación Quinto Quinto Bachillerato en Ciencias y Letras …" at bounding box center [622, 476] width 613 height 84
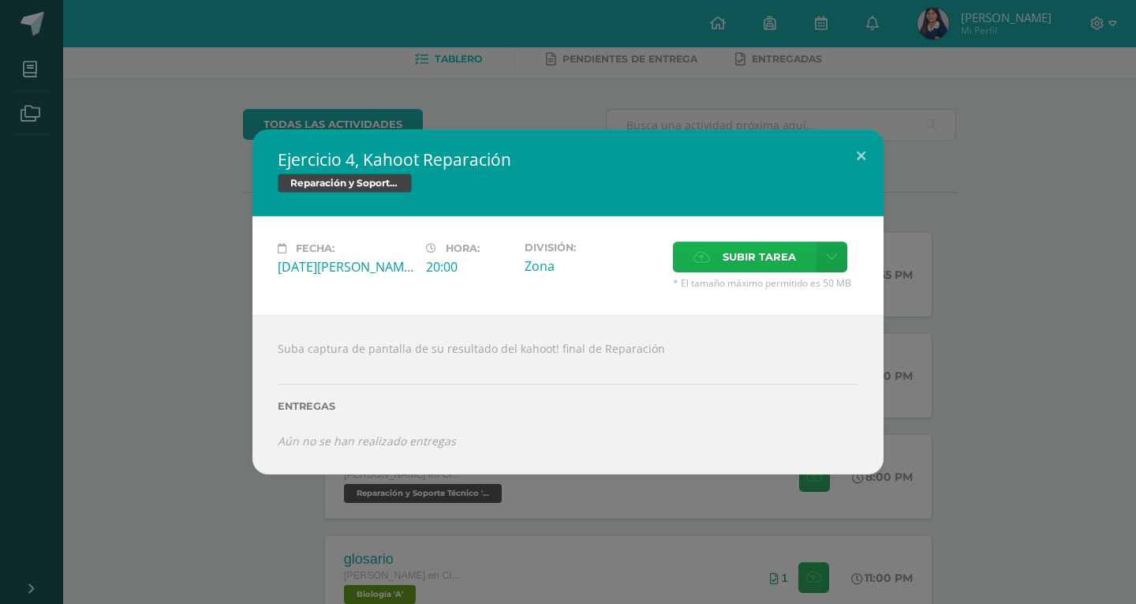
click at [774, 264] on span "Subir tarea" at bounding box center [759, 256] width 73 height 29
click at [0, 0] on input "Subir tarea" at bounding box center [0, 0] width 0 height 0
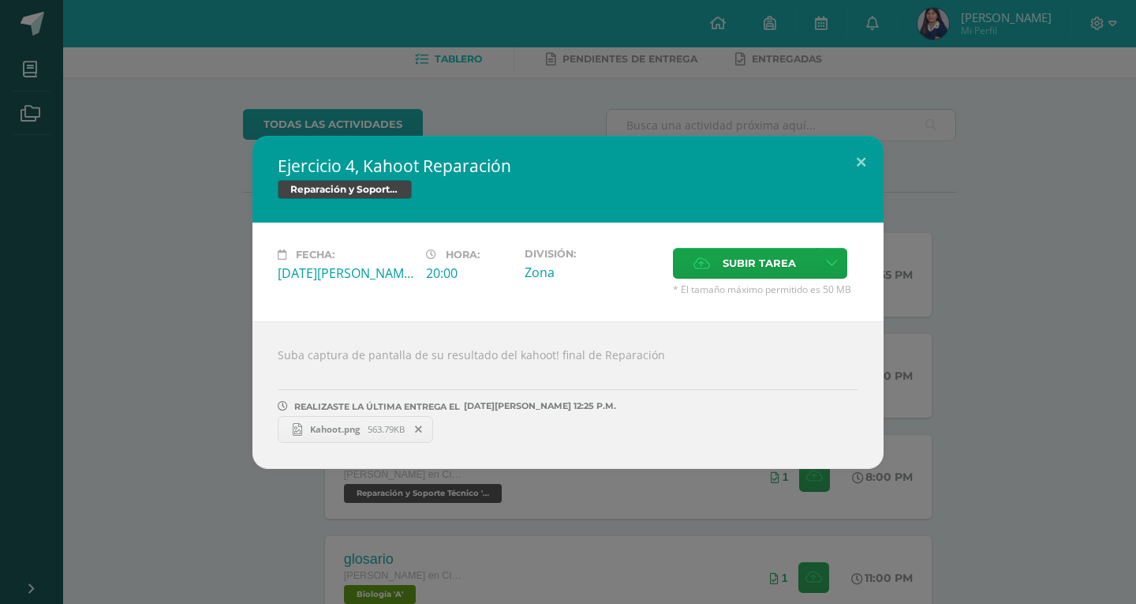
click at [182, 209] on div "Ejercicio 4, Kahoot Reparación Reparación y Soporte Técnico Fecha: Lunes 11 de …" at bounding box center [568, 302] width 1124 height 333
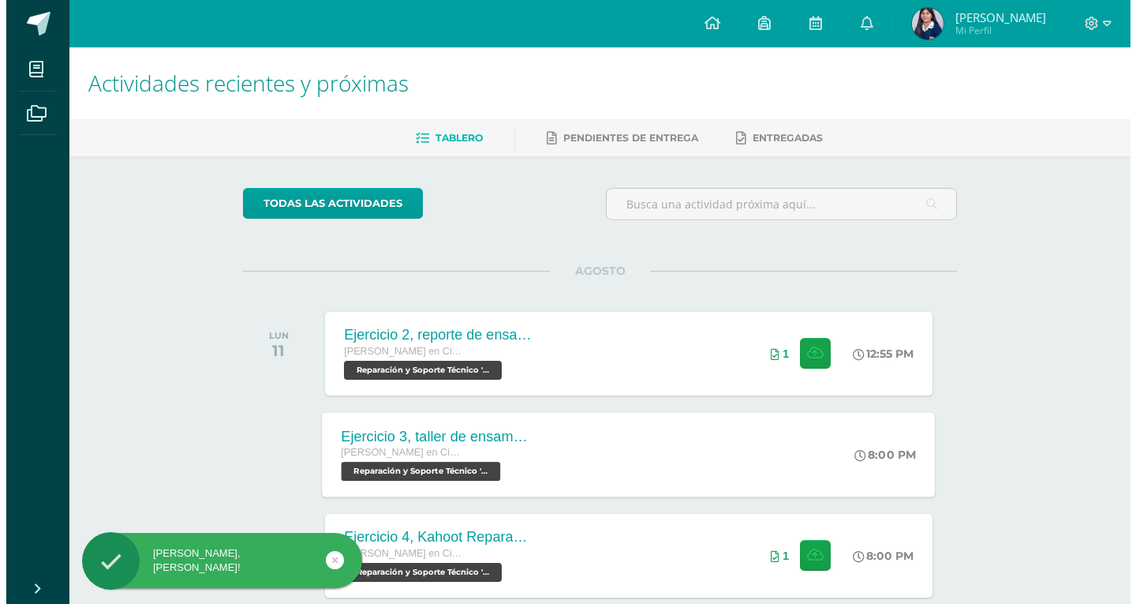
scroll to position [158, 0]
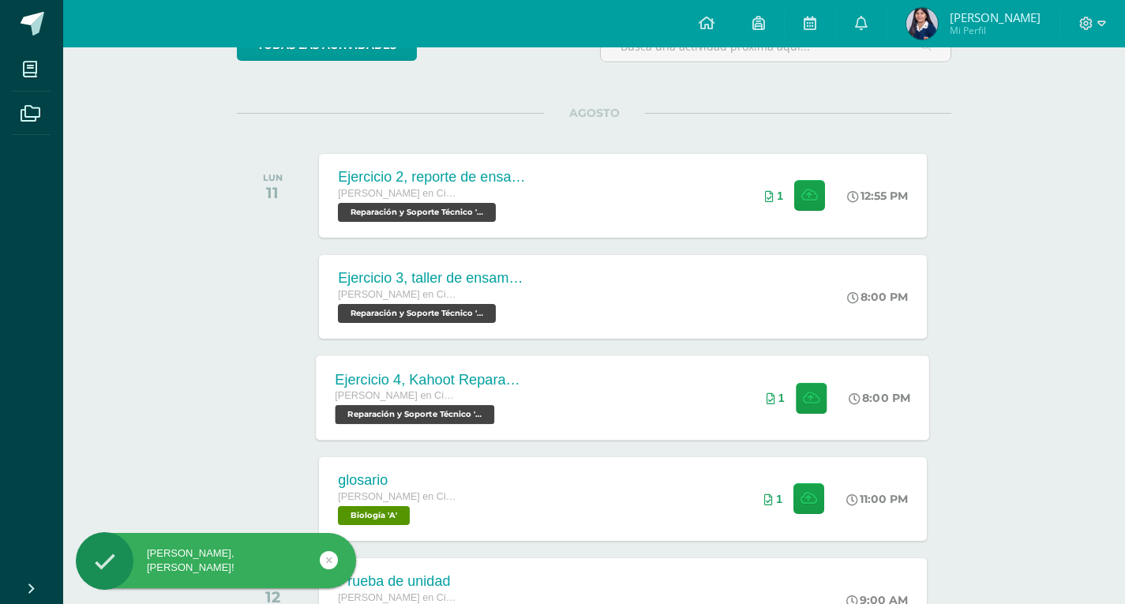
click at [579, 382] on div "Ejercicio 4, Kahoot Reparación [PERSON_NAME] en Ciencias y Letras con Orientaci…" at bounding box center [622, 397] width 613 height 84
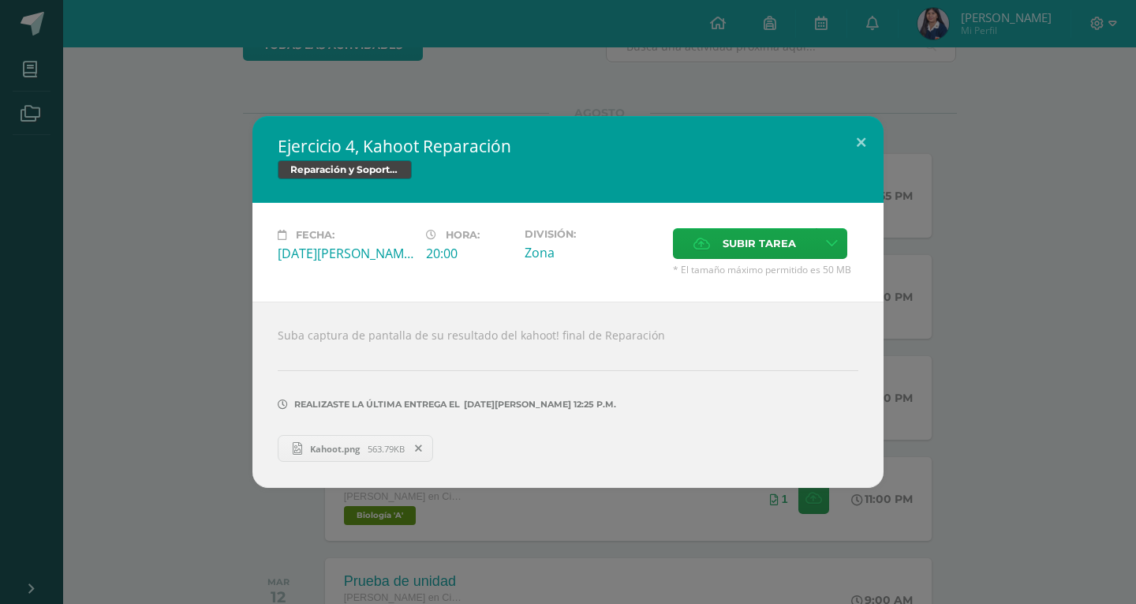
click at [347, 444] on span "Kahoot.png" at bounding box center [334, 449] width 65 height 12
